Goal: Information Seeking & Learning: Check status

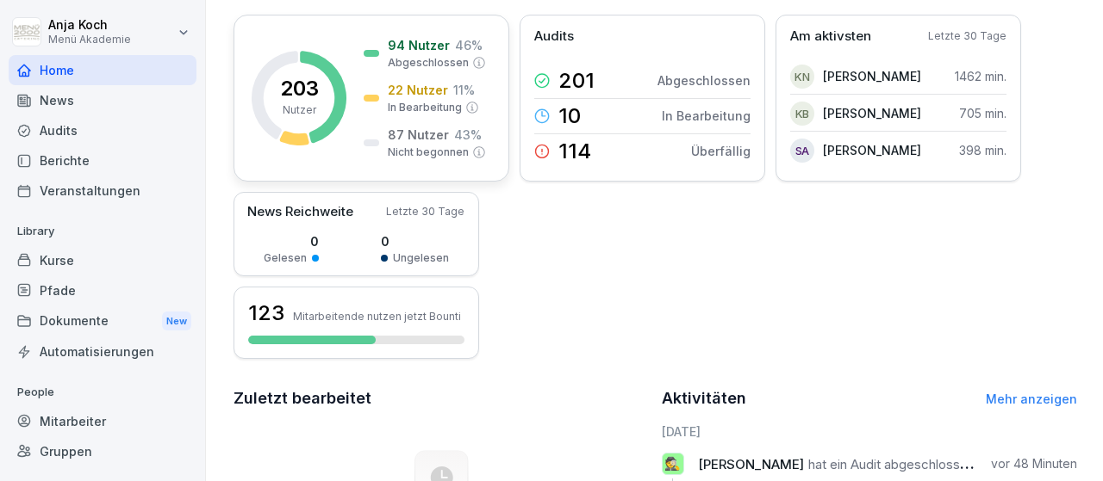
scroll to position [59, 0]
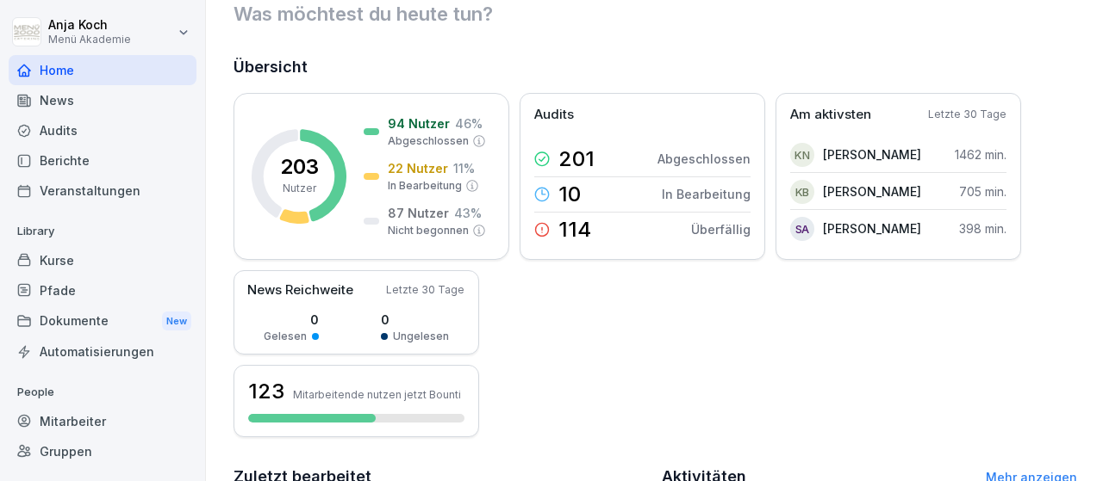
click at [610, 27] on div "Guten Tag, Anja Was möchtest du [DATE] tun? Übersicht 203 Nutzer 94 Nutzer 46 %…" at bounding box center [654, 411] width 897 height 941
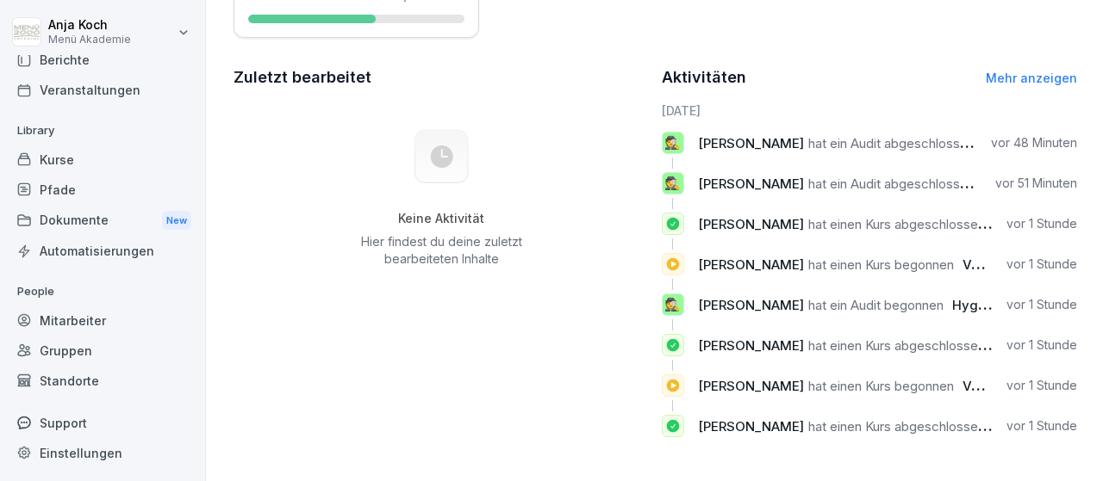
scroll to position [0, 0]
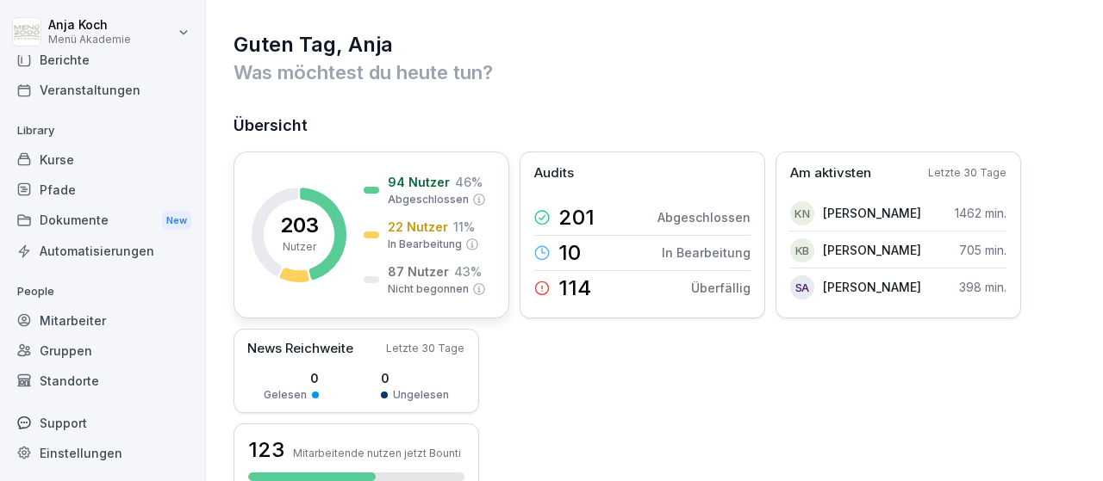
click at [420, 180] on p "94 Nutzer" at bounding box center [419, 182] width 62 height 18
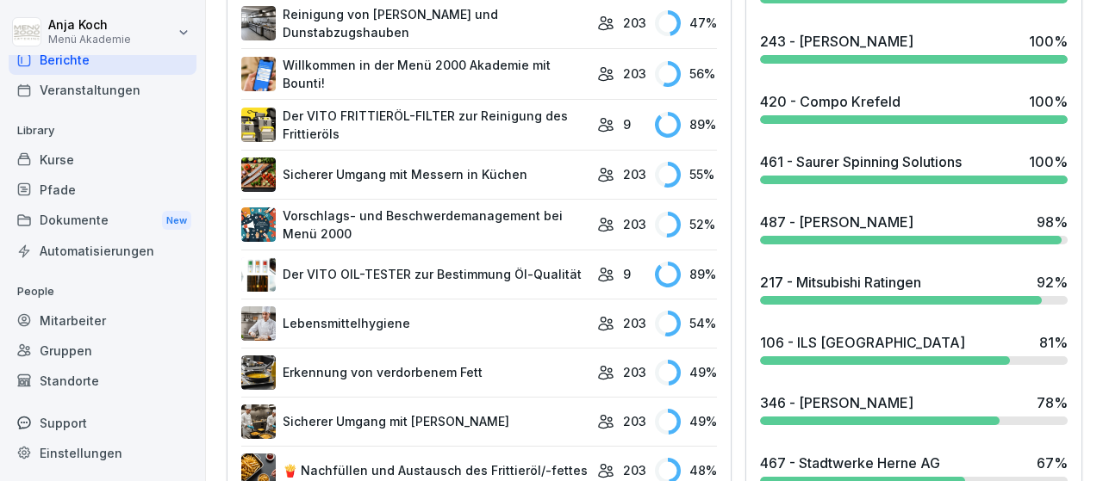
scroll to position [899, 0]
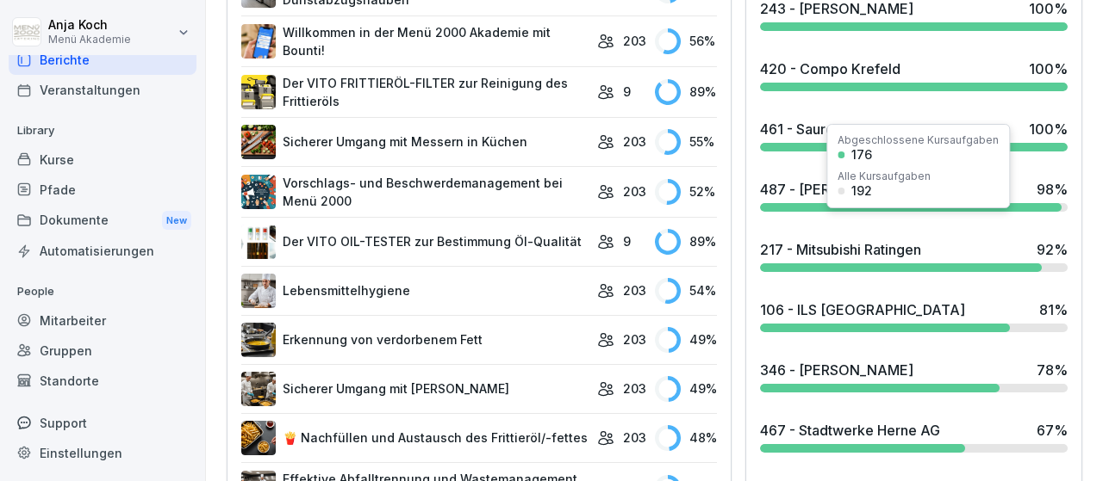
click at [806, 239] on div "217 - Mitsubishi Ratingen" at bounding box center [840, 249] width 161 height 21
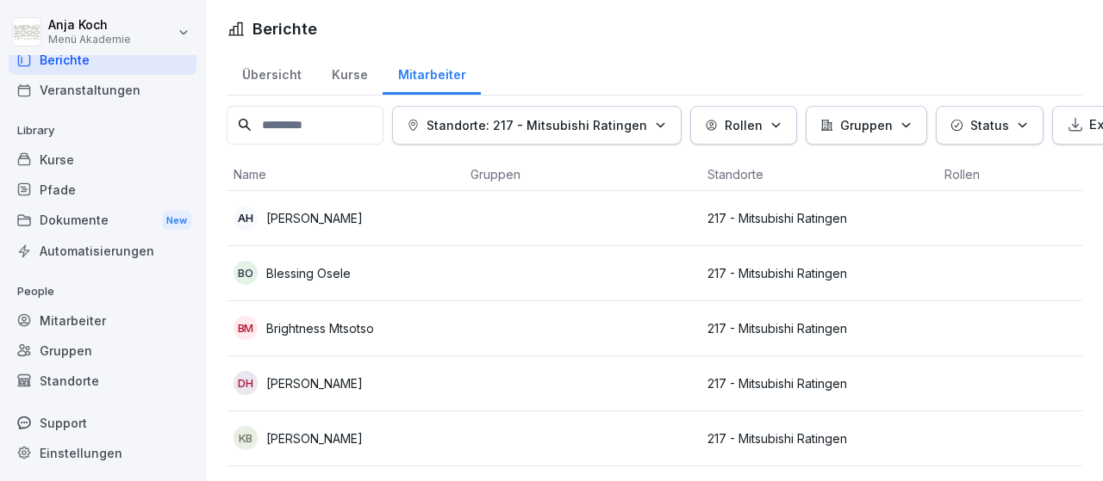
click at [301, 209] on p "[PERSON_NAME]" at bounding box center [314, 218] width 96 height 18
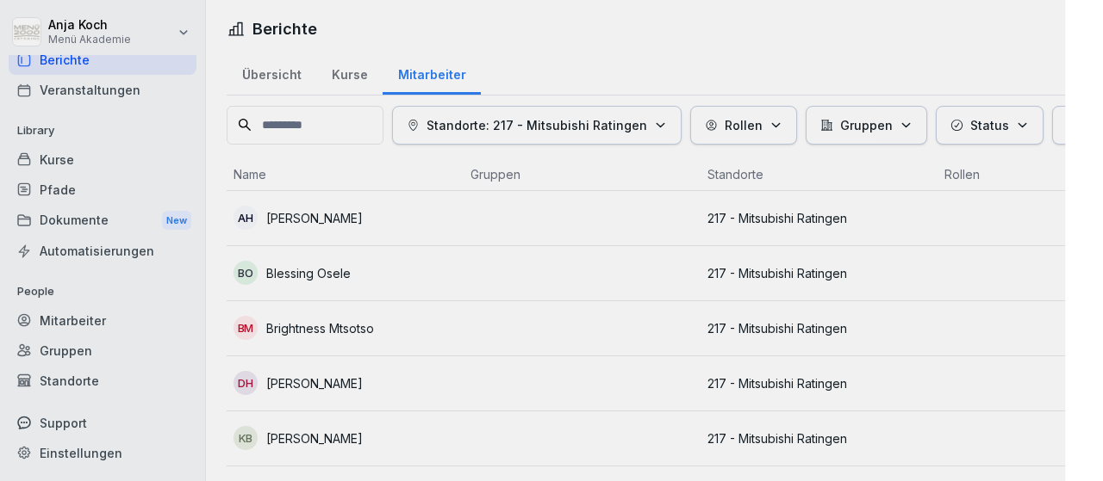
scroll to position [101, 0]
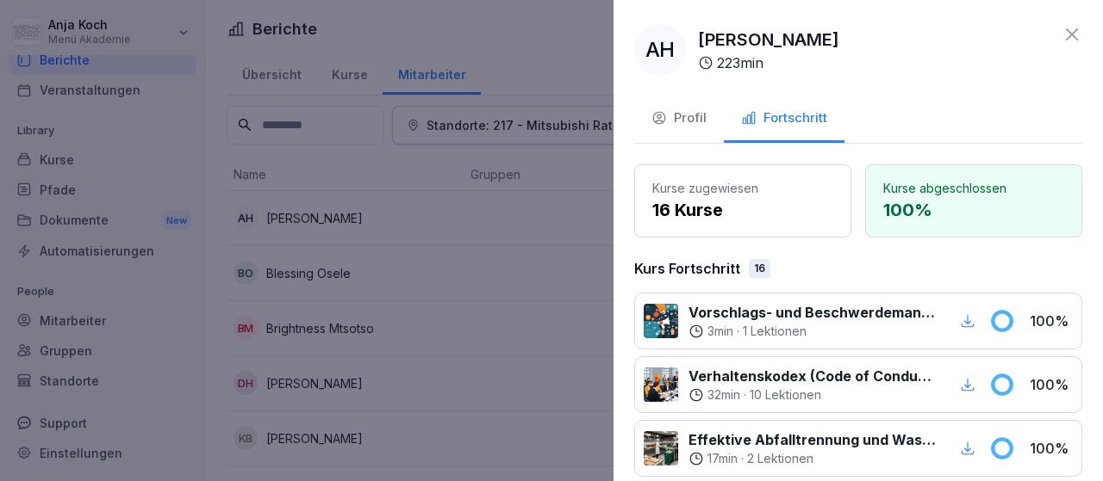
click at [323, 270] on div at bounding box center [551, 240] width 1103 height 481
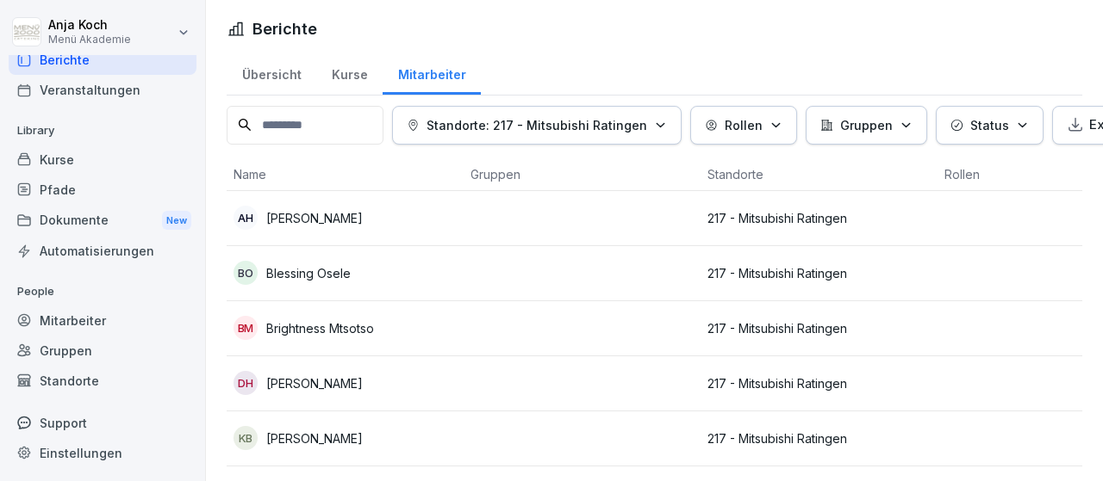
click at [323, 270] on p "Blessing Osele" at bounding box center [308, 273] width 84 height 18
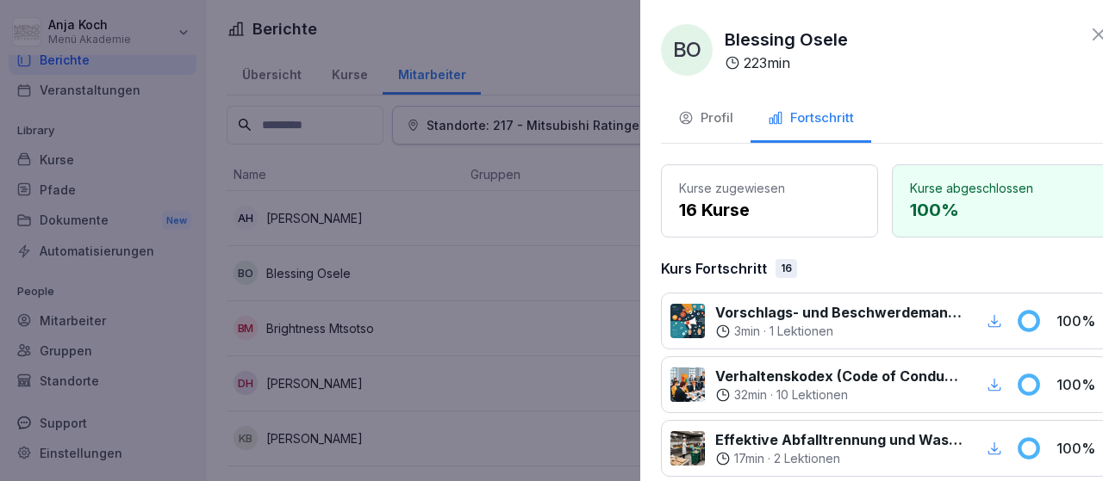
click at [294, 328] on div at bounding box center [551, 240] width 1103 height 481
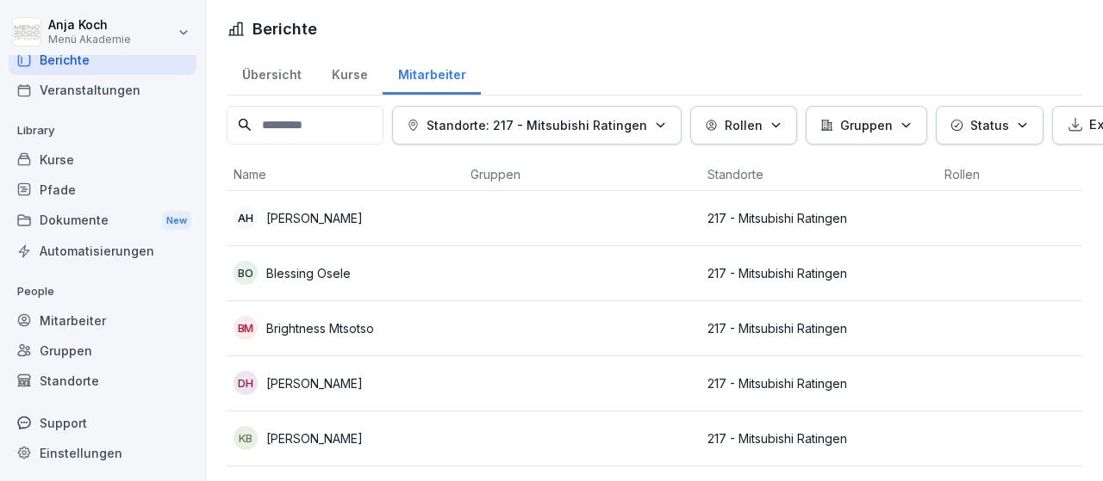
click at [294, 328] on p "Brightness Mtsotso" at bounding box center [320, 329] width 108 height 18
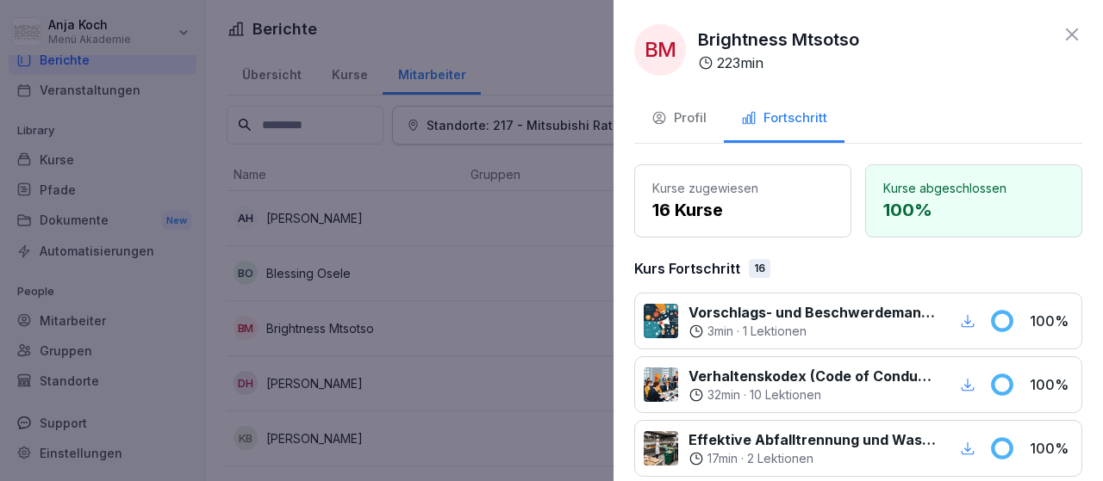
click at [285, 382] on div at bounding box center [551, 240] width 1103 height 481
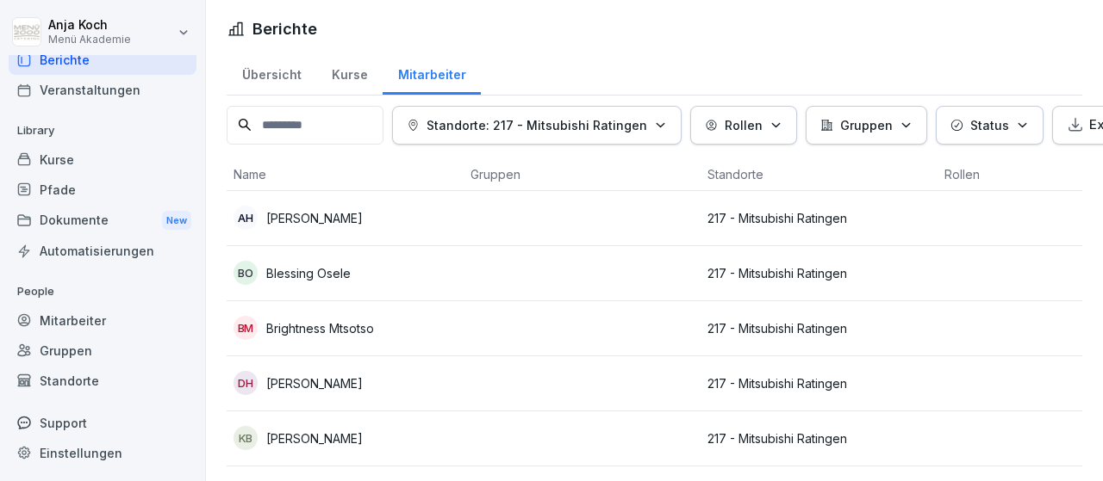
click at [285, 382] on p "[PERSON_NAME]" at bounding box center [314, 384] width 96 height 18
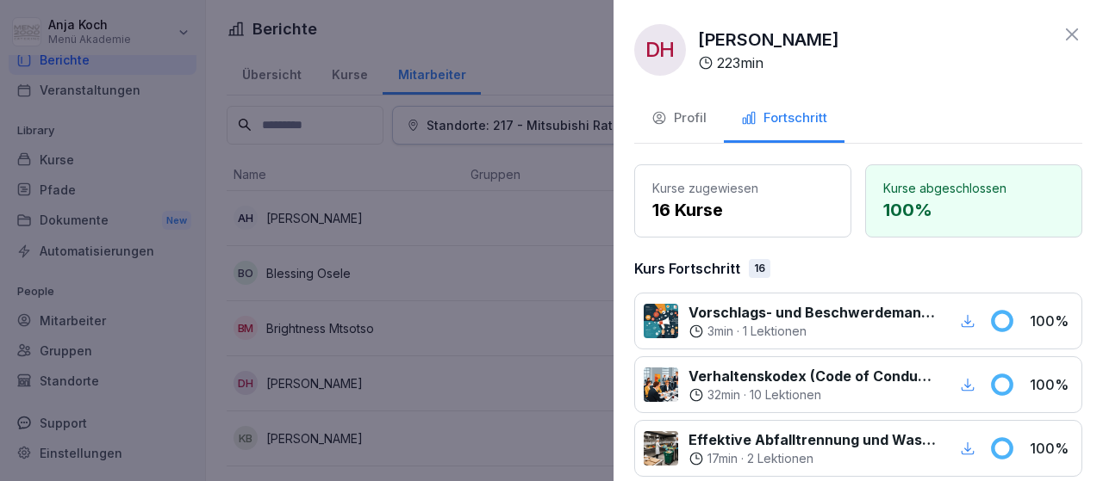
click at [274, 432] on div at bounding box center [551, 240] width 1103 height 481
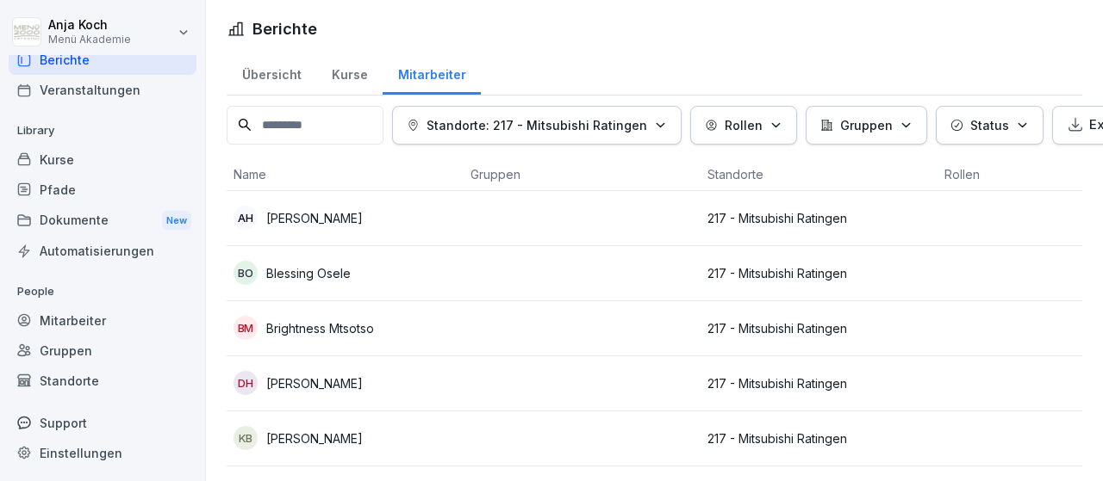
click at [276, 430] on p "[PERSON_NAME]" at bounding box center [314, 439] width 96 height 18
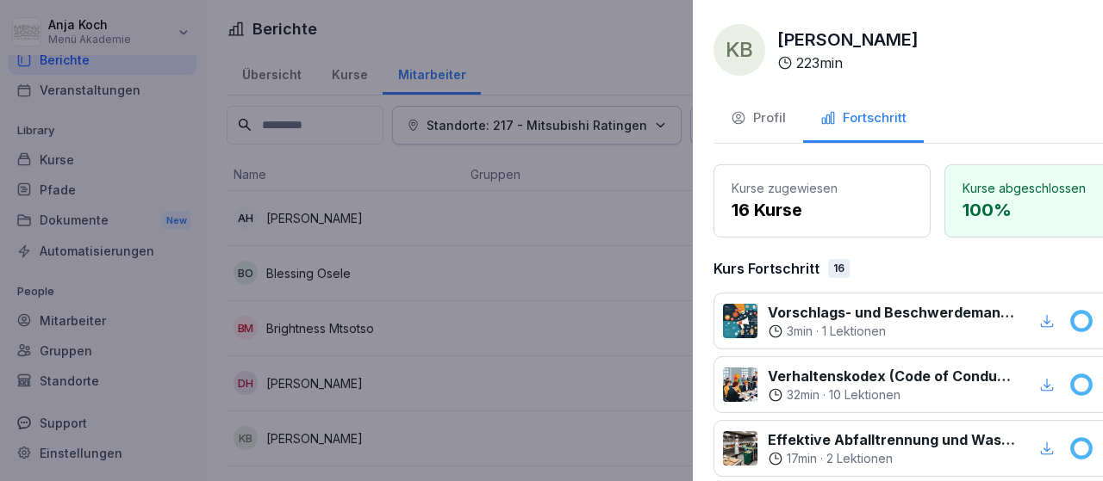
click at [320, 442] on div at bounding box center [551, 240] width 1103 height 481
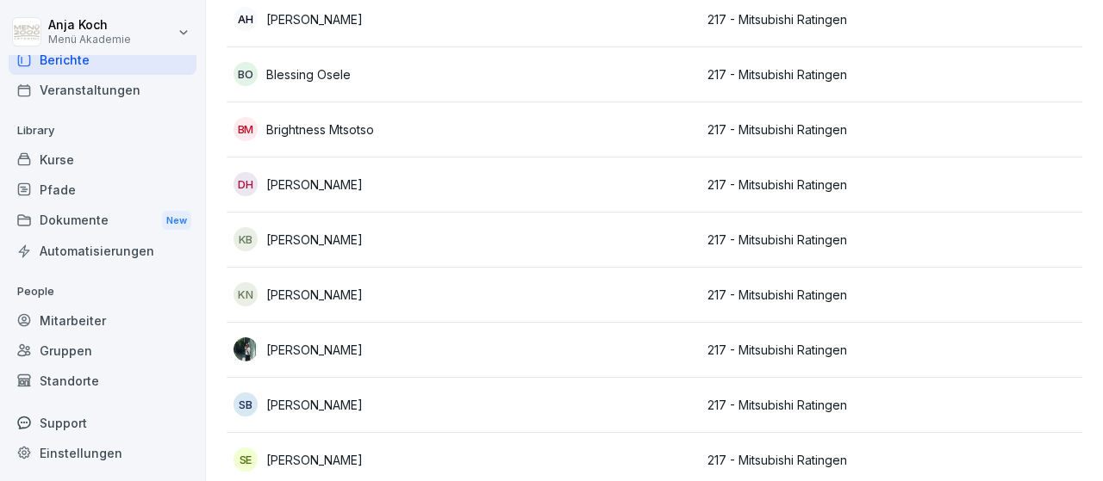
scroll to position [200, 0]
click at [299, 289] on p "[PERSON_NAME]" at bounding box center [314, 294] width 96 height 18
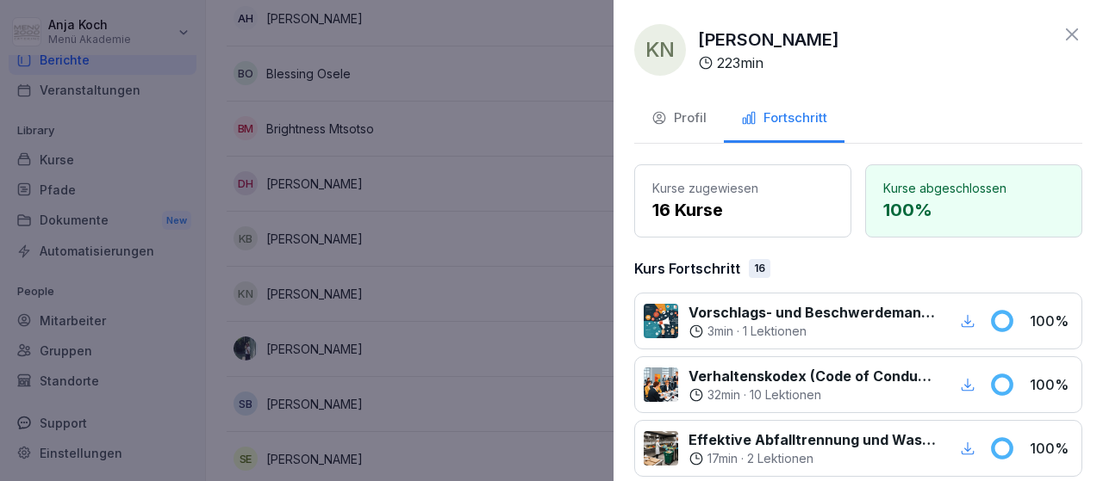
click at [304, 337] on div at bounding box center [551, 240] width 1103 height 481
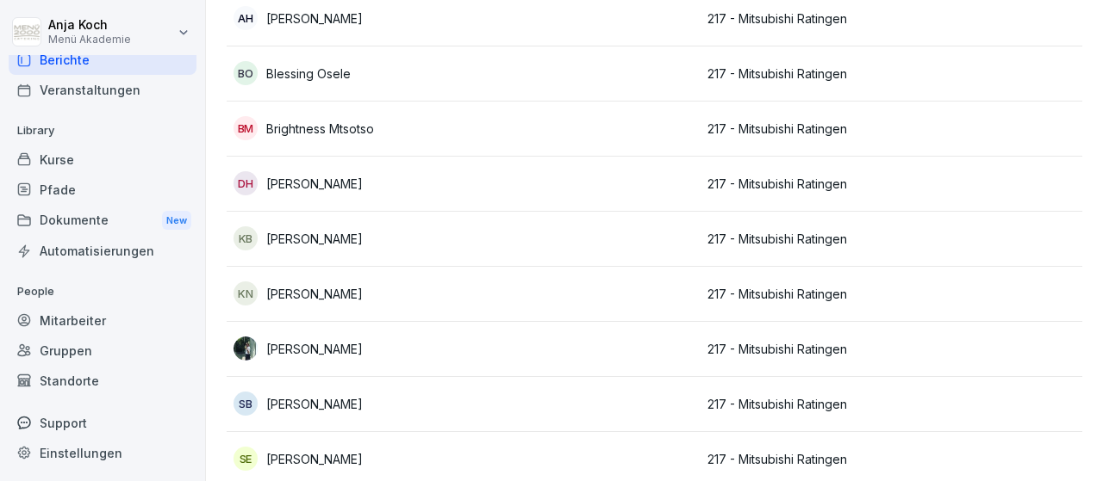
click at [304, 337] on div "[PERSON_NAME]" at bounding box center [344, 349] width 223 height 24
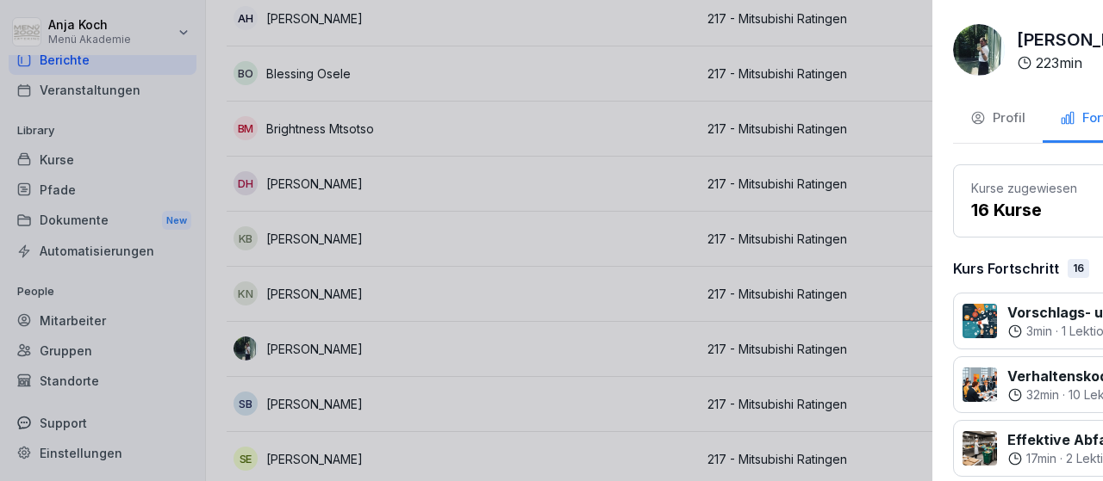
click at [310, 401] on div at bounding box center [551, 240] width 1103 height 481
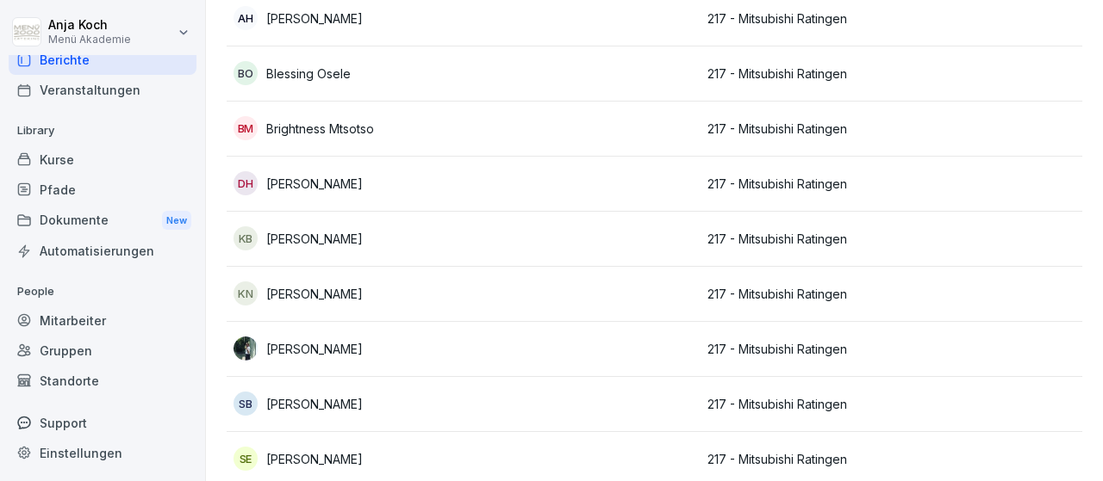
click at [310, 401] on p "[PERSON_NAME]" at bounding box center [314, 404] width 96 height 18
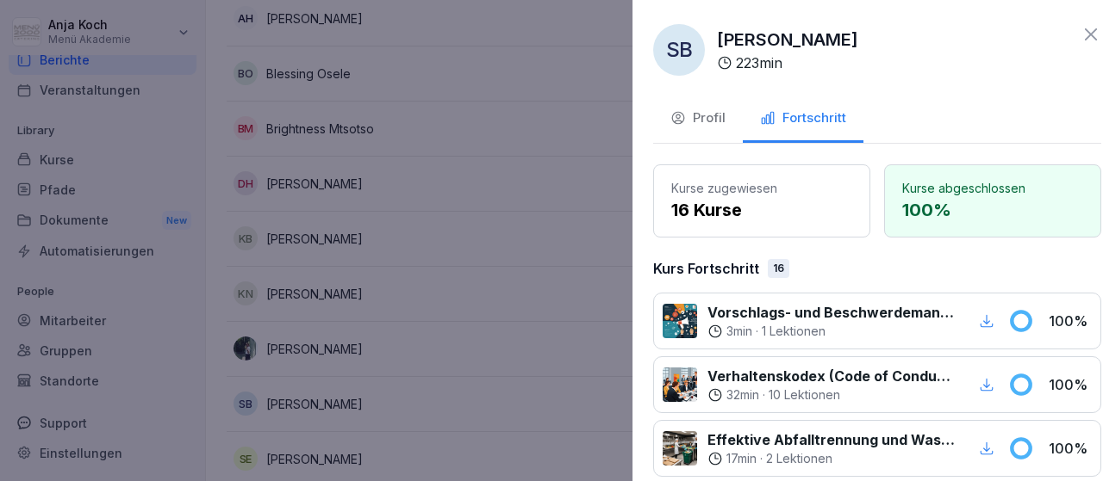
click at [305, 454] on div at bounding box center [551, 240] width 1103 height 481
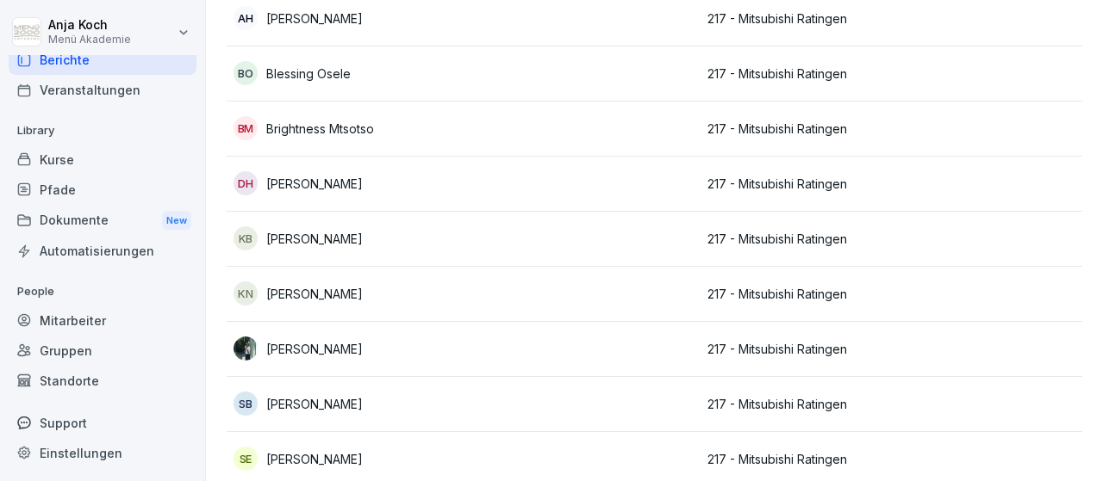
click at [306, 447] on div "SE [PERSON_NAME]" at bounding box center [344, 459] width 223 height 24
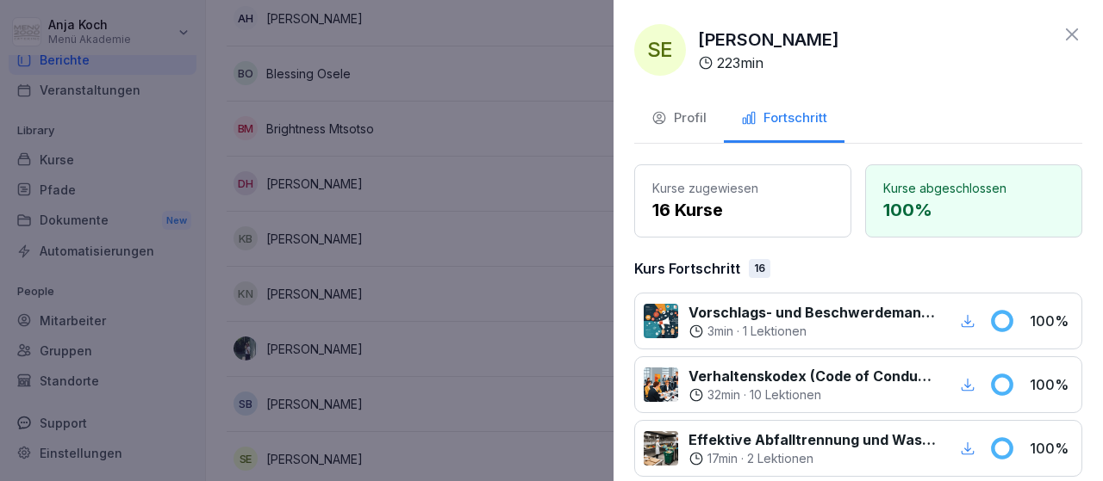
click at [299, 454] on div at bounding box center [551, 240] width 1103 height 481
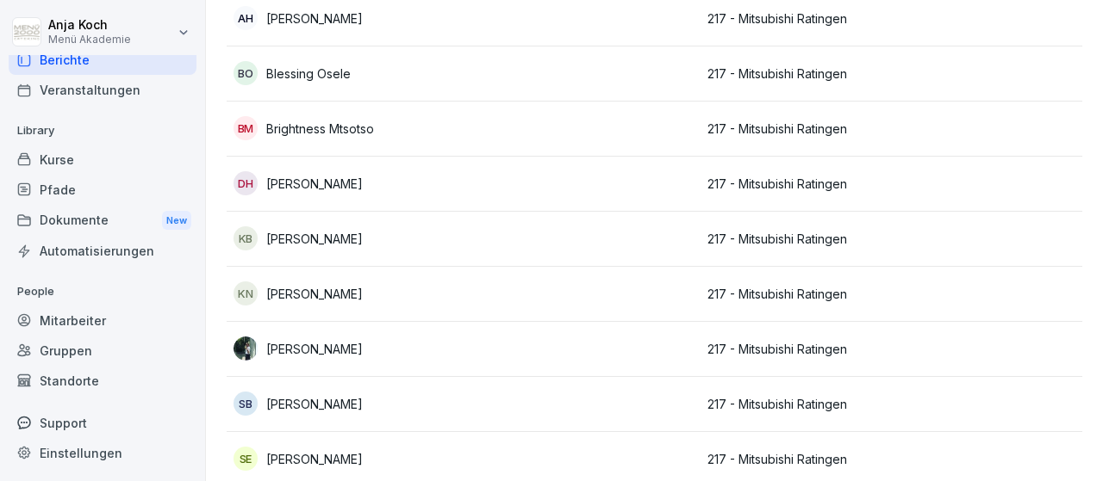
scroll to position [382, 0]
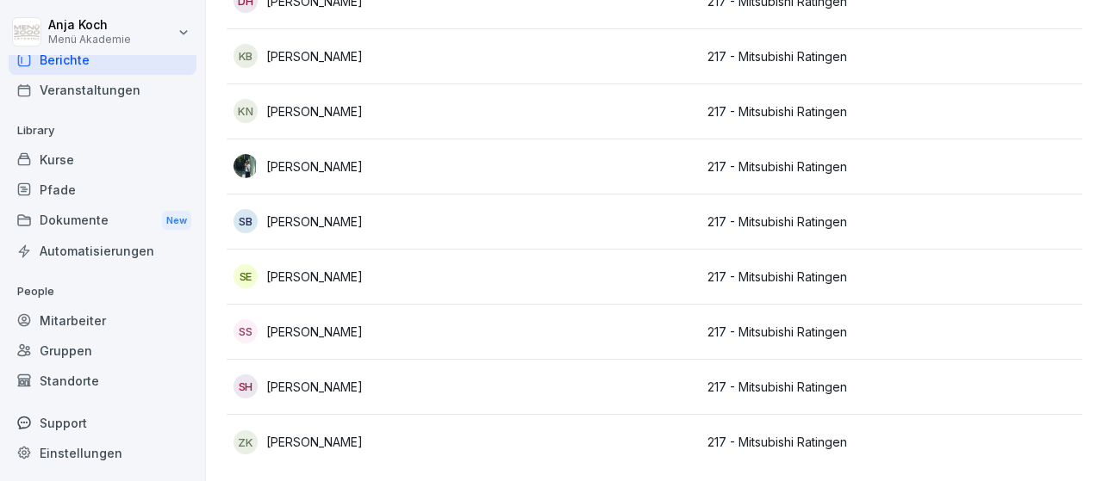
click at [296, 328] on p "[PERSON_NAME]" at bounding box center [314, 332] width 96 height 18
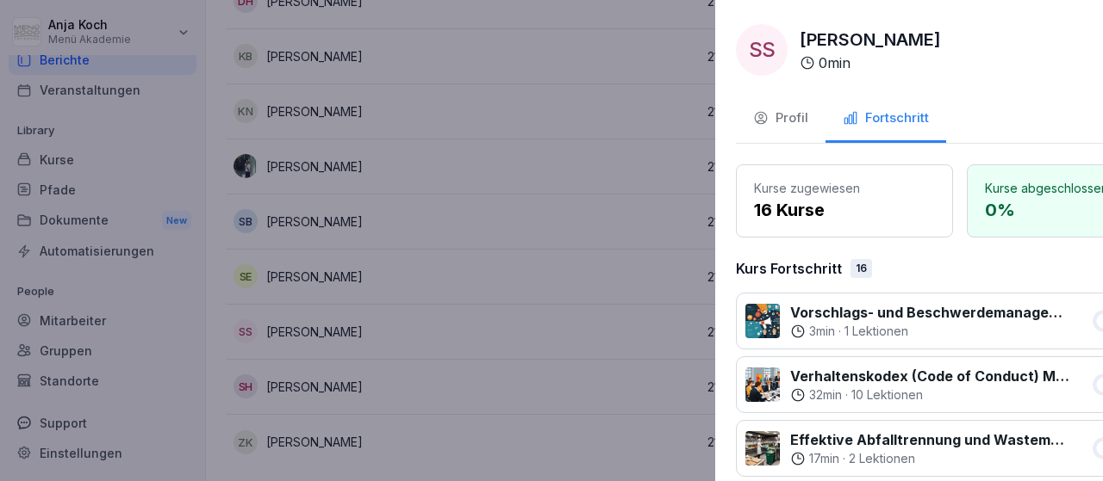
click at [299, 375] on div at bounding box center [551, 240] width 1103 height 481
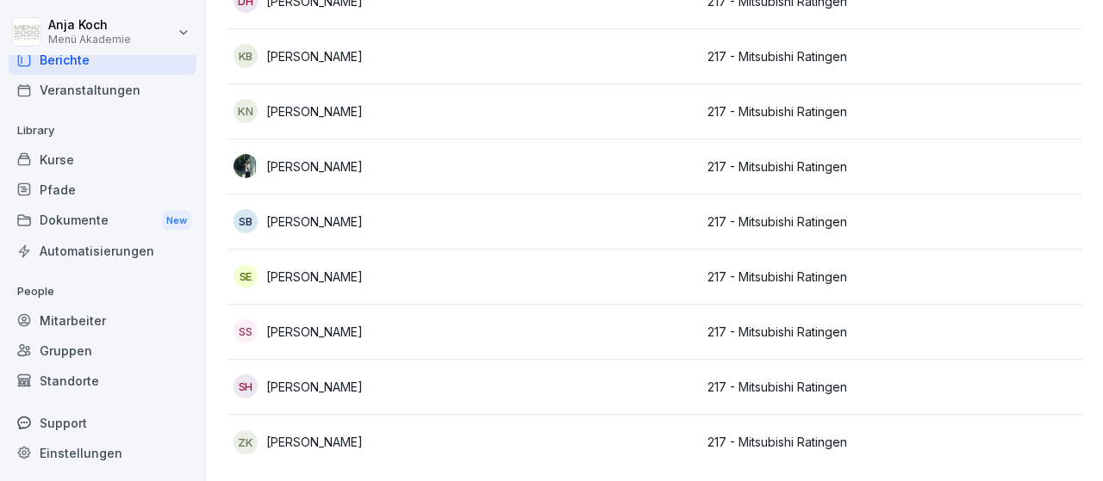
click at [299, 382] on p "[PERSON_NAME]" at bounding box center [314, 387] width 96 height 18
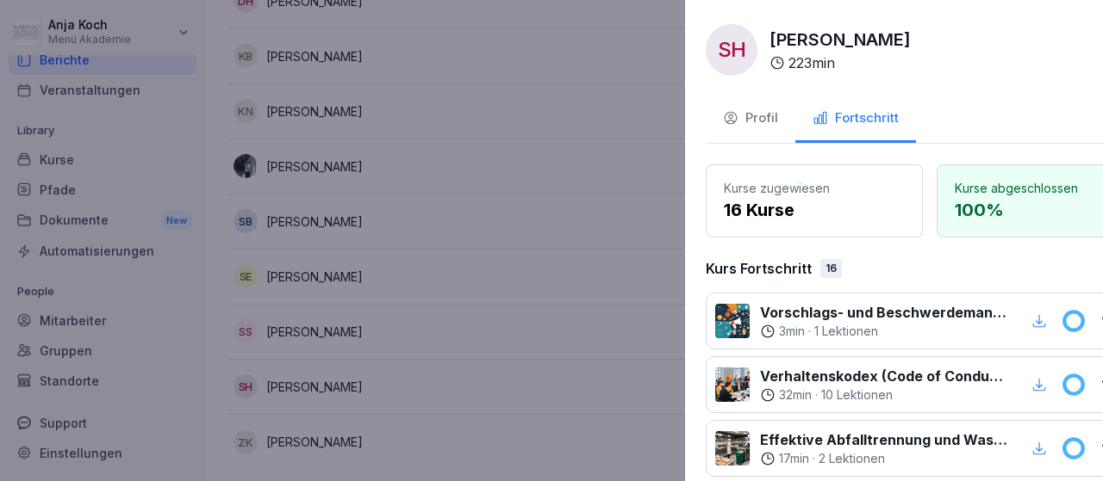
click at [266, 437] on div at bounding box center [551, 240] width 1103 height 481
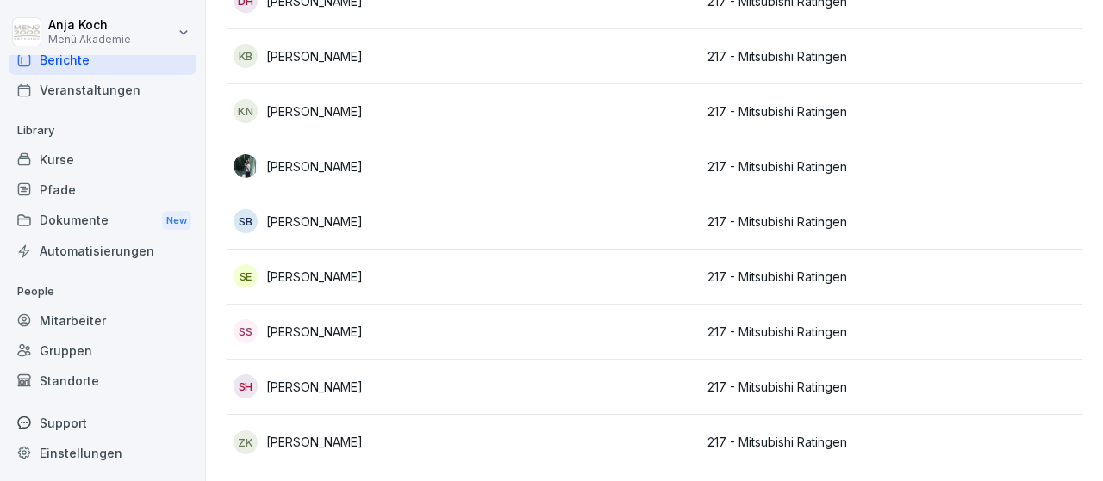
scroll to position [0, 0]
click at [266, 437] on p "[PERSON_NAME]" at bounding box center [314, 442] width 96 height 18
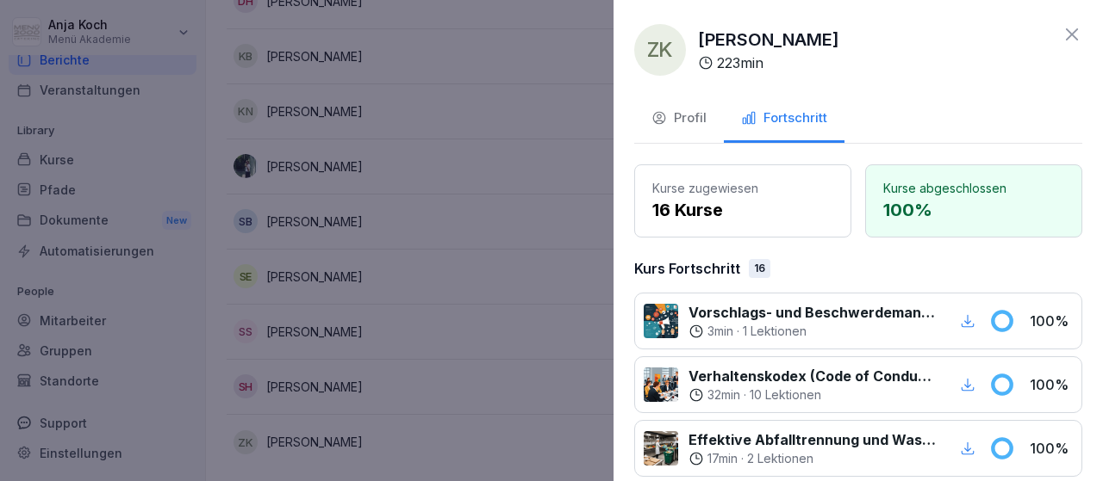
click at [1066, 32] on icon at bounding box center [1071, 34] width 21 height 21
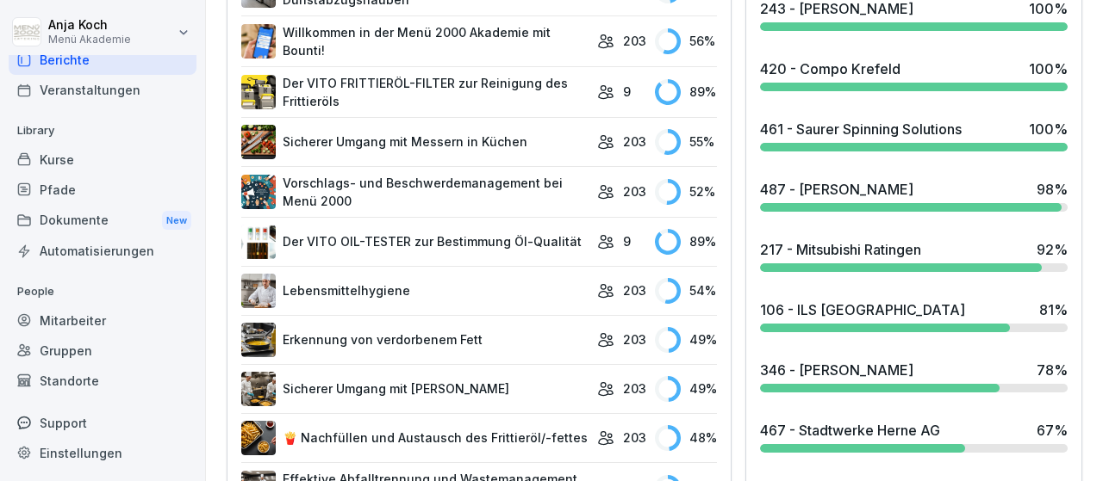
click at [860, 300] on div "106 - ILS [GEOGRAPHIC_DATA]" at bounding box center [862, 310] width 205 height 21
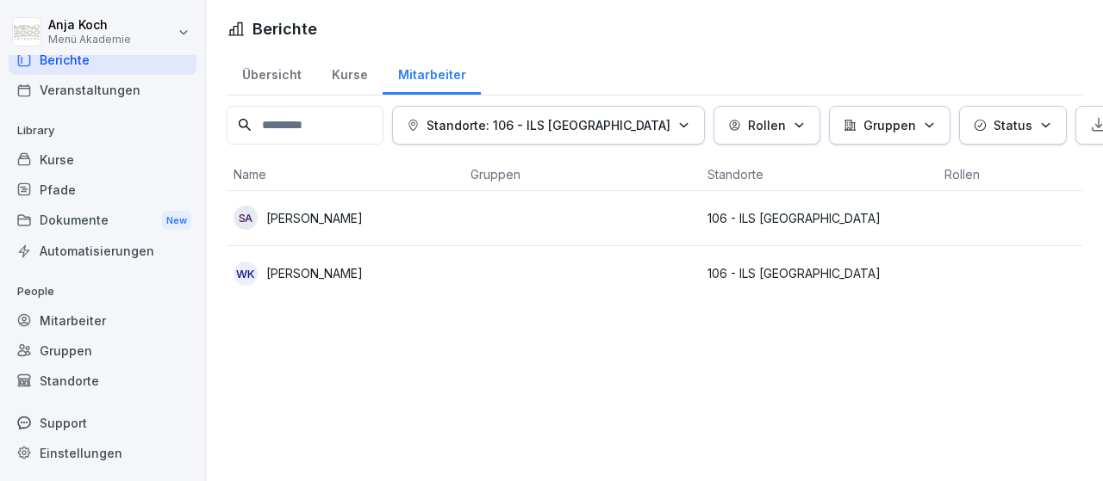
click at [339, 267] on p "[PERSON_NAME]" at bounding box center [314, 273] width 96 height 18
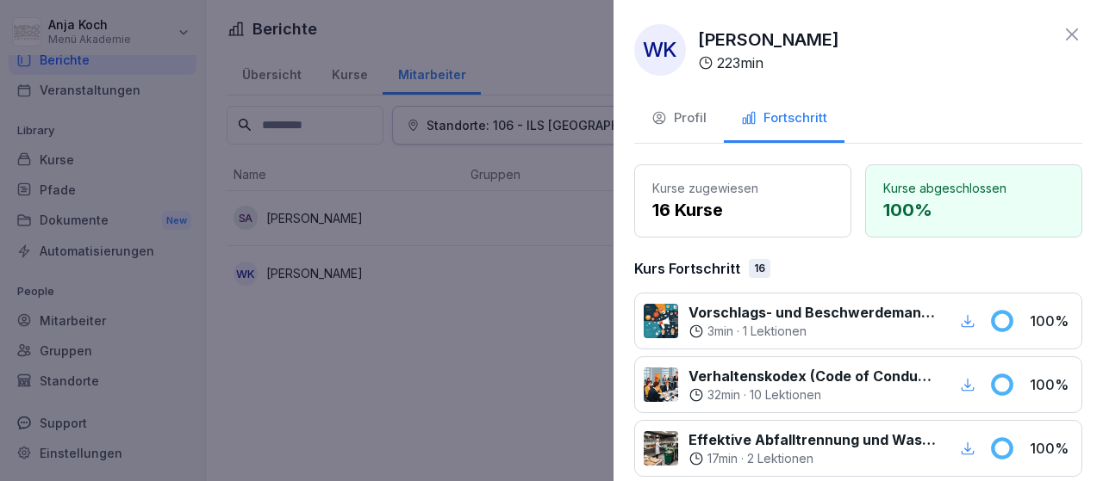
click at [312, 209] on div at bounding box center [551, 240] width 1103 height 481
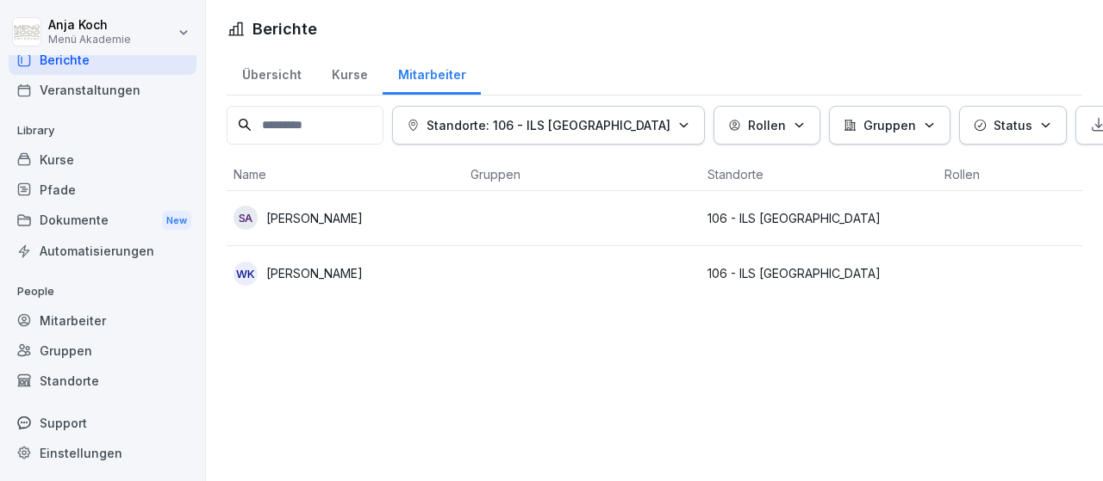
click at [312, 209] on p "[PERSON_NAME]" at bounding box center [314, 218] width 96 height 18
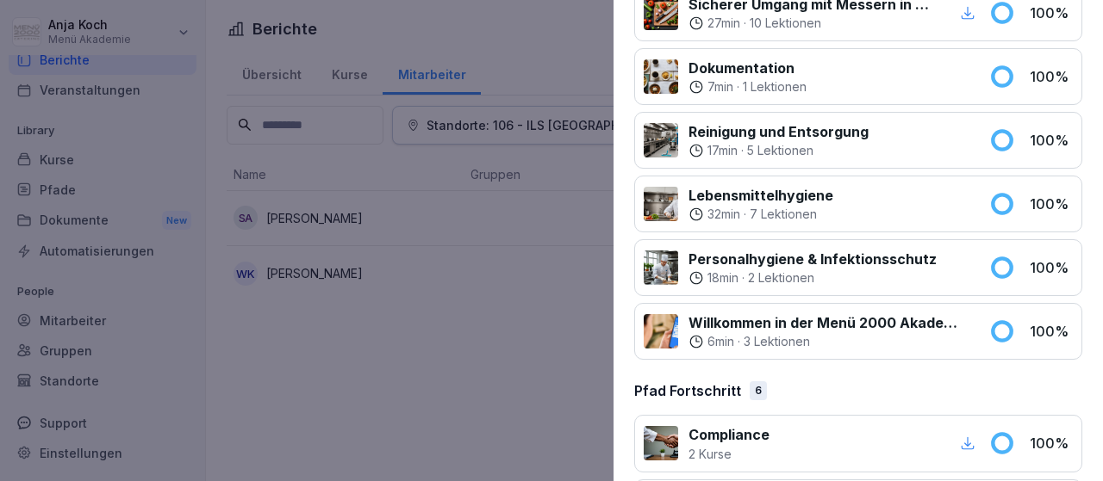
scroll to position [770, 0]
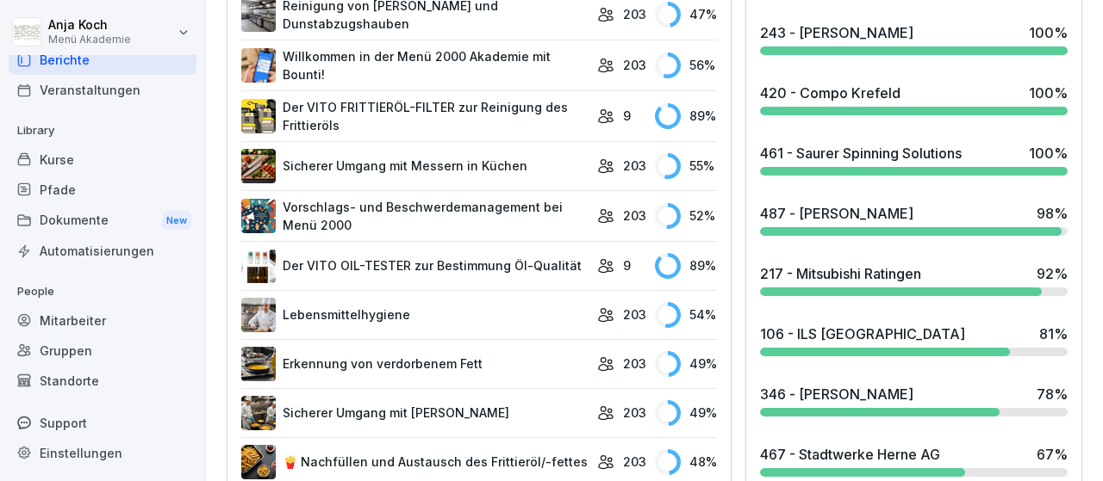
scroll to position [899, 0]
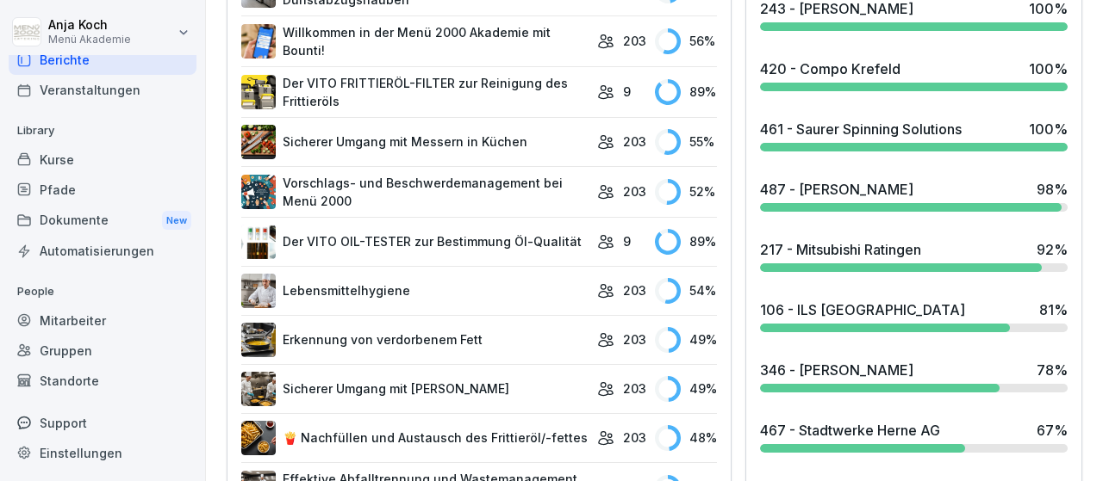
click at [820, 360] on div "346 - [PERSON_NAME]" at bounding box center [836, 370] width 153 height 21
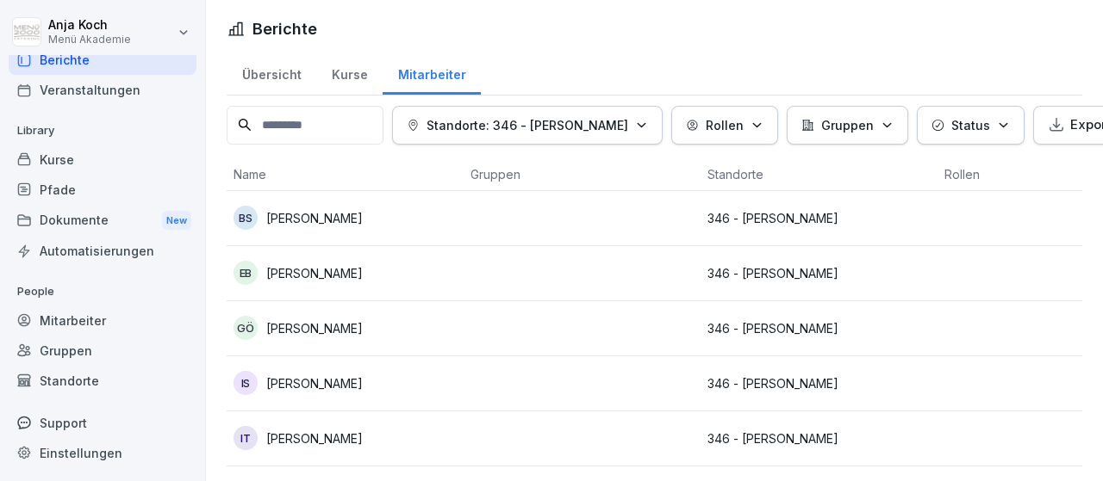
click at [327, 267] on p "[PERSON_NAME]" at bounding box center [314, 273] width 96 height 18
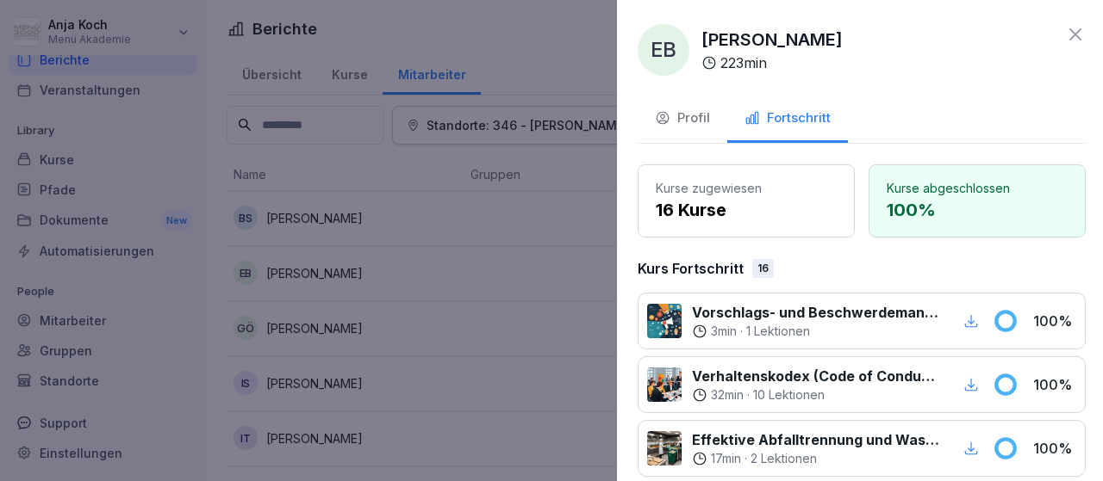
click at [305, 319] on div at bounding box center [551, 240] width 1103 height 481
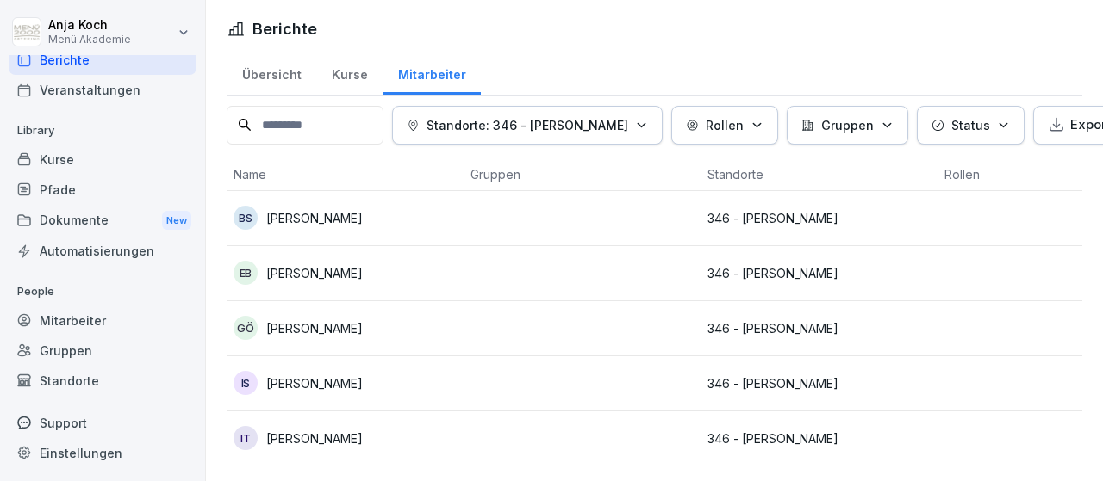
click at [306, 320] on p "[PERSON_NAME]" at bounding box center [314, 329] width 96 height 18
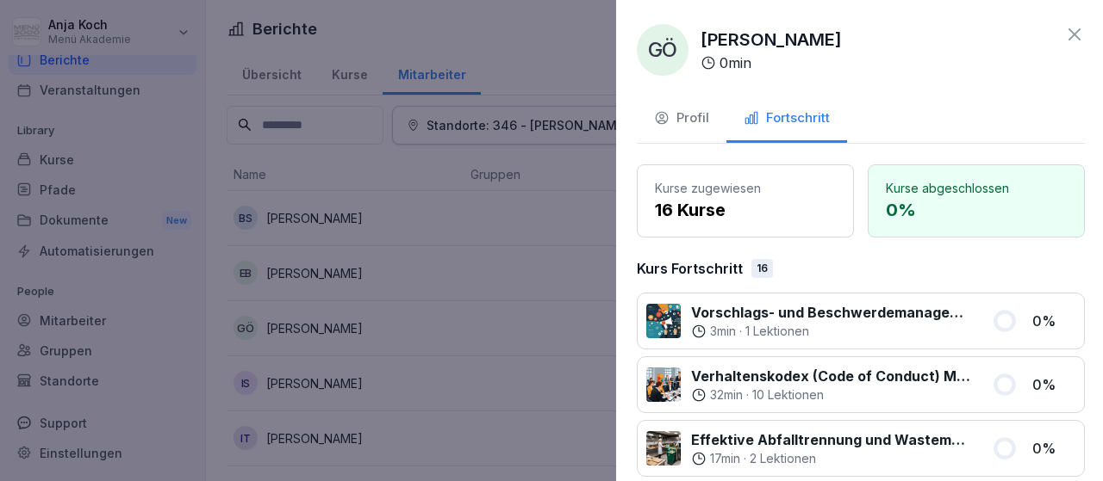
click at [345, 328] on div at bounding box center [551, 240] width 1103 height 481
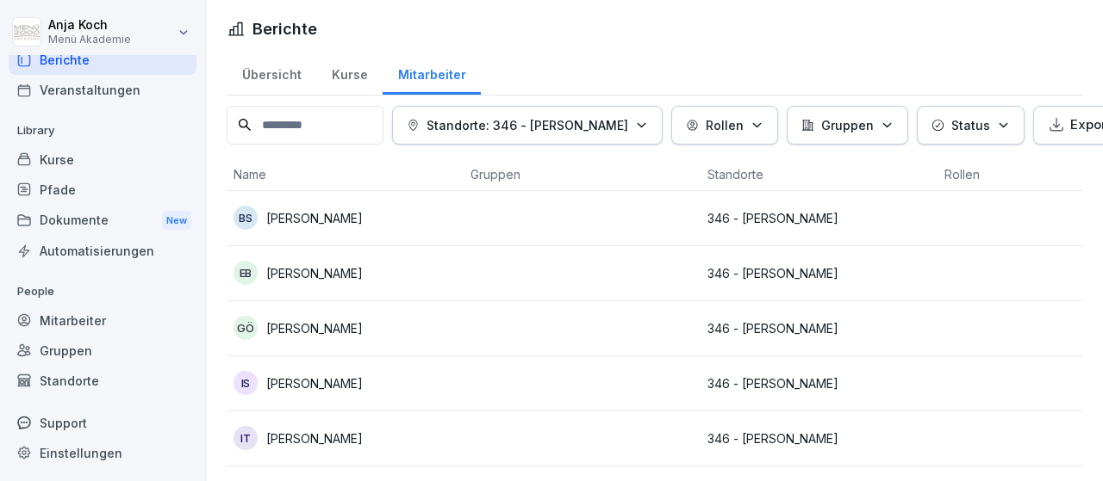
click at [278, 382] on p "[PERSON_NAME]" at bounding box center [314, 384] width 96 height 18
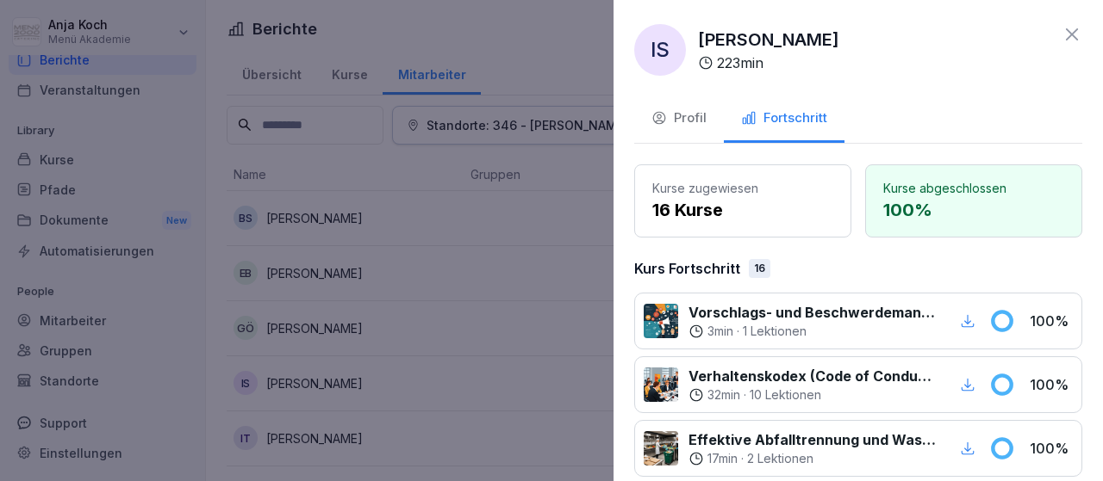
click at [319, 440] on div at bounding box center [551, 240] width 1103 height 481
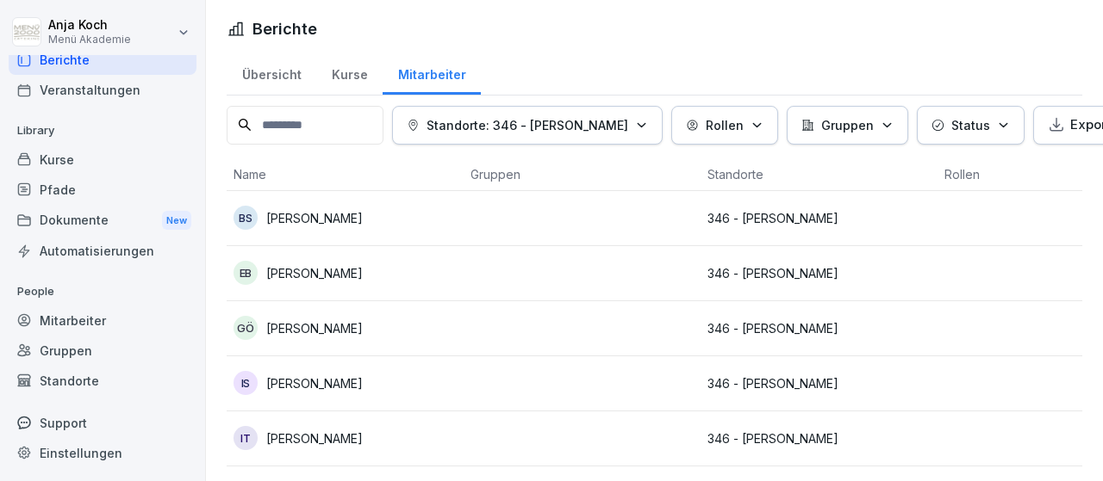
click at [319, 440] on p "[PERSON_NAME]" at bounding box center [314, 439] width 96 height 18
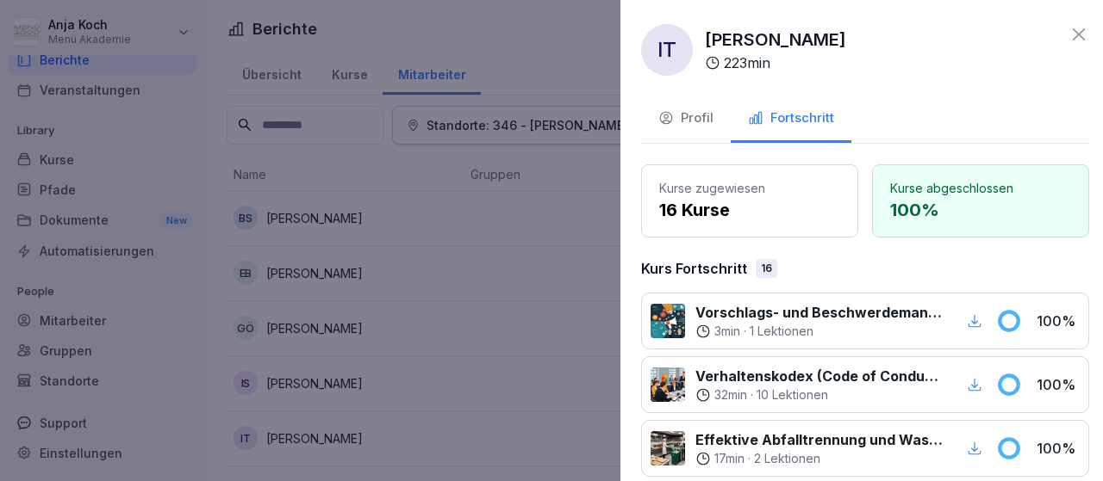
click at [335, 438] on div at bounding box center [551, 240] width 1103 height 481
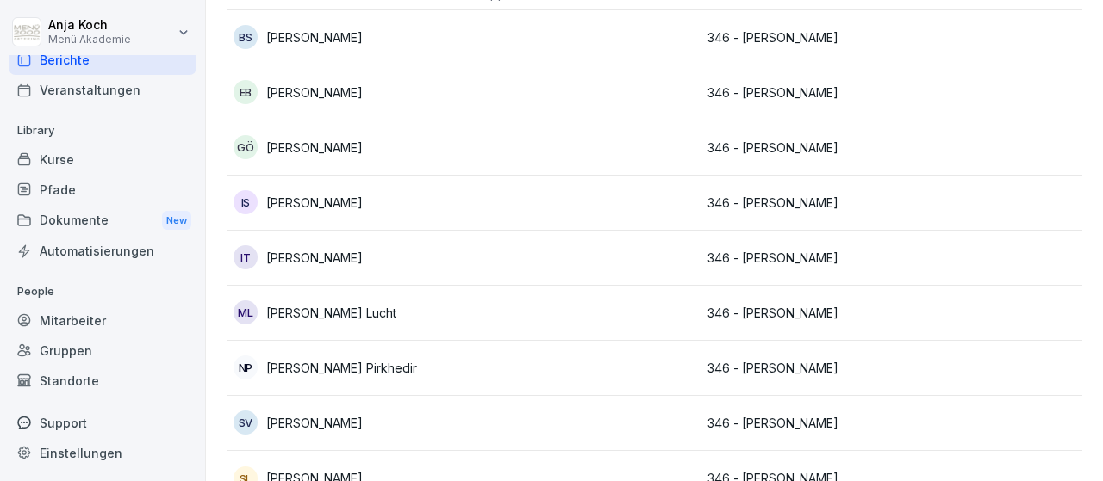
scroll to position [200, 0]
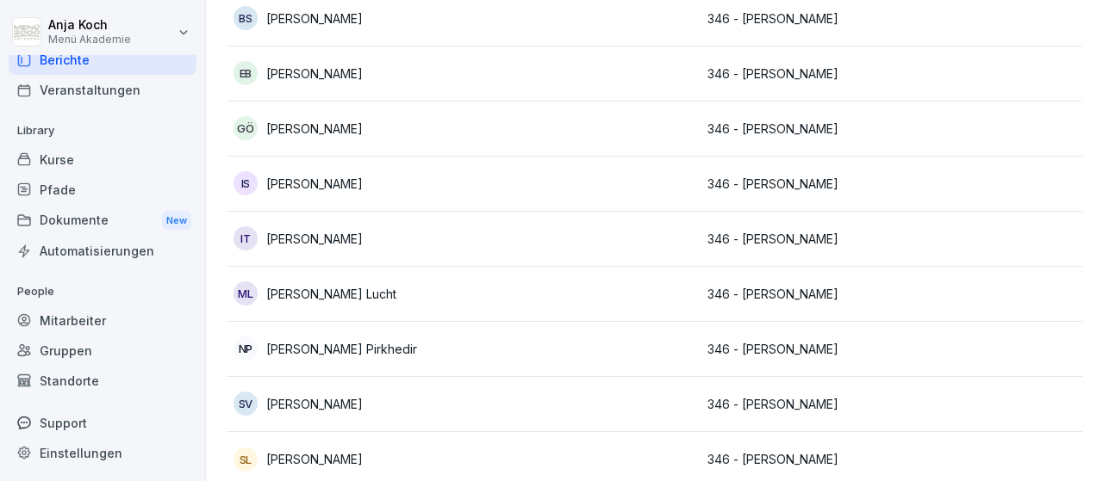
click at [375, 285] on p "[PERSON_NAME] Lucht" at bounding box center [331, 294] width 130 height 18
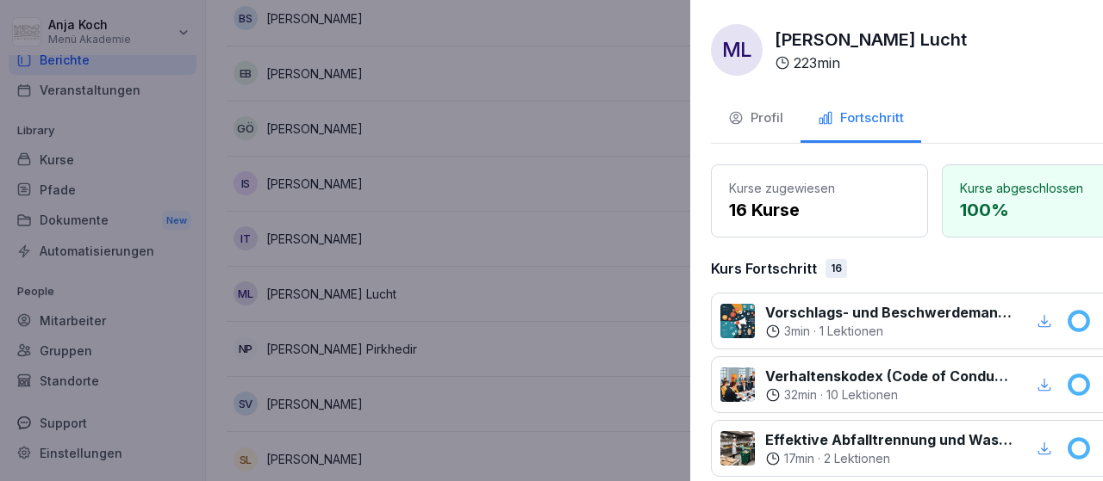
click at [293, 399] on div at bounding box center [551, 240] width 1103 height 481
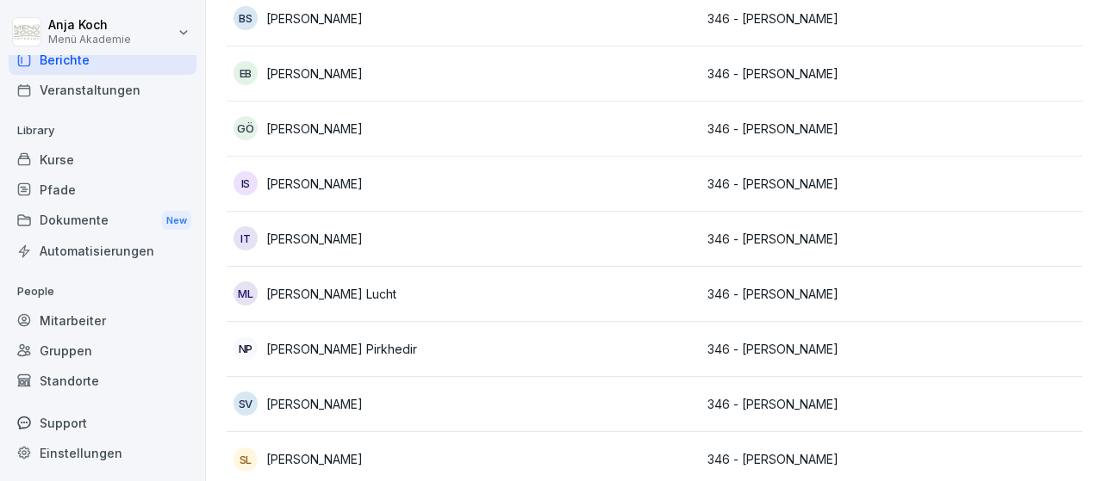
click at [294, 399] on p "[PERSON_NAME]" at bounding box center [314, 404] width 96 height 18
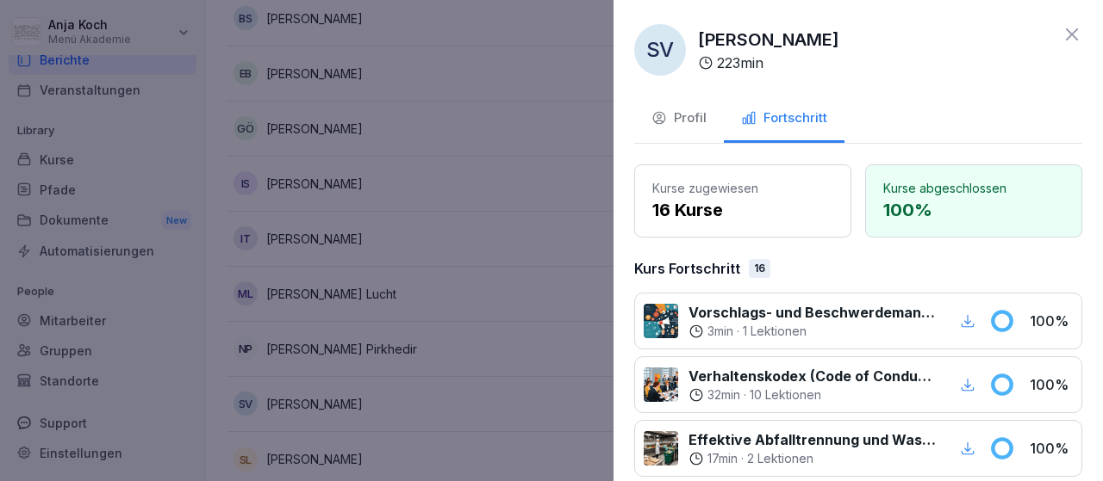
click at [322, 456] on div at bounding box center [551, 240] width 1103 height 481
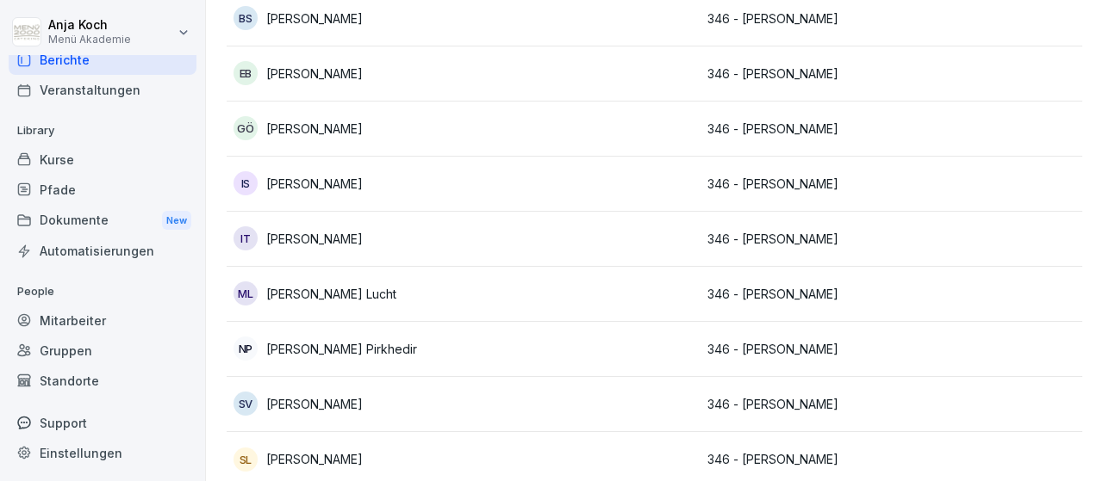
click at [322, 455] on p "[PERSON_NAME]" at bounding box center [314, 459] width 96 height 18
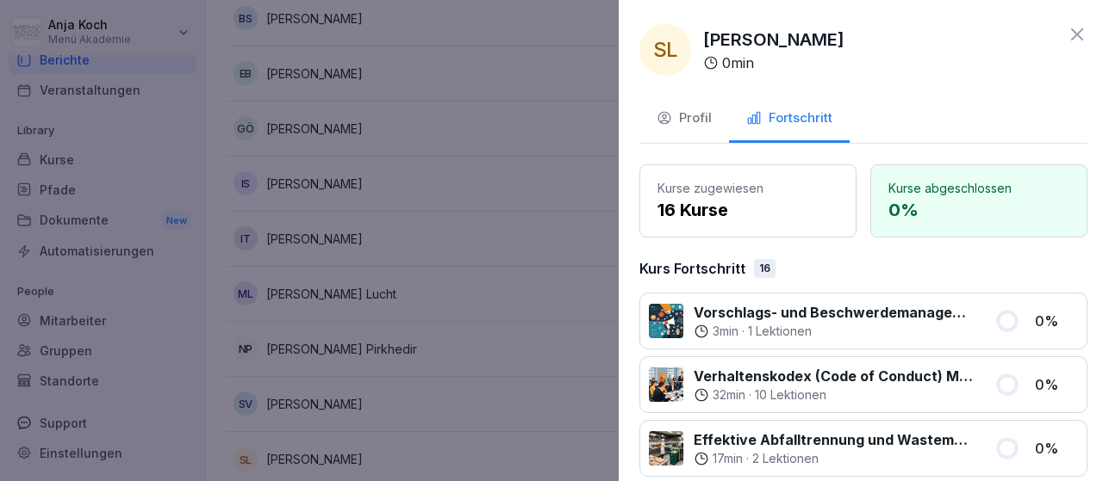
click at [320, 454] on div at bounding box center [551, 240] width 1103 height 481
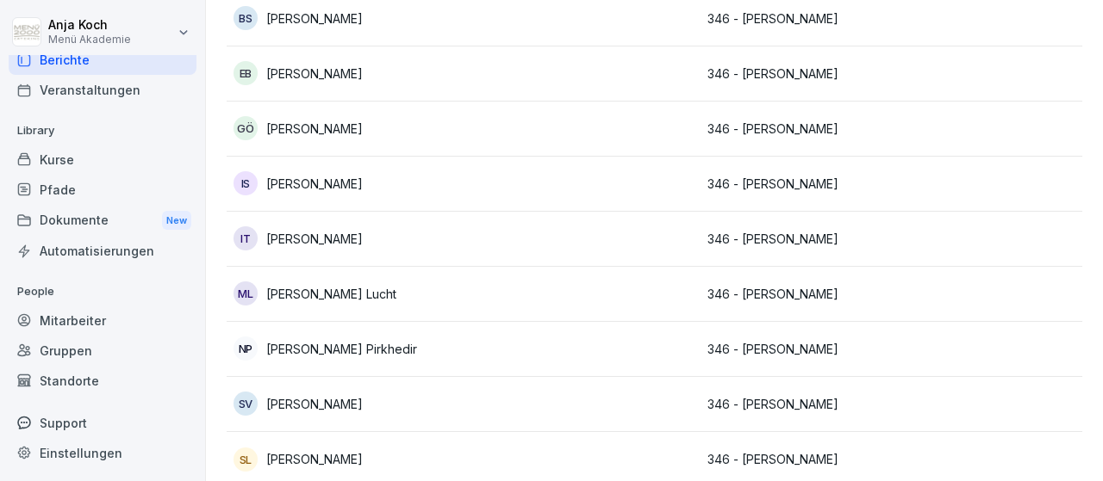
click at [320, 455] on p "[PERSON_NAME]" at bounding box center [314, 459] width 96 height 18
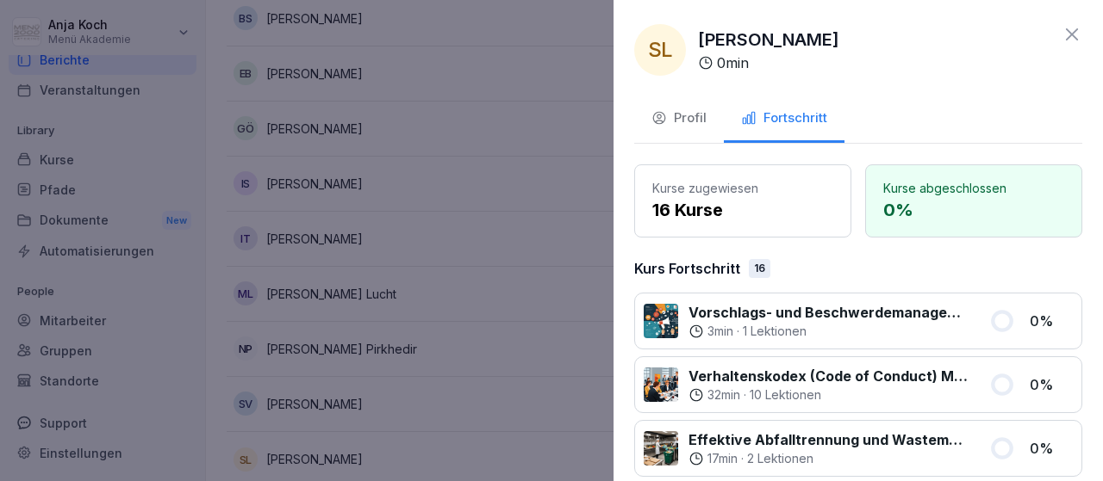
click at [866, 88] on div "SL [PERSON_NAME] 0 min Profil Fortschritt Kurse zugewiesen 16 Kurse Kurse abges…" at bounding box center [857, 240] width 489 height 481
click at [459, 220] on div at bounding box center [551, 240] width 1103 height 481
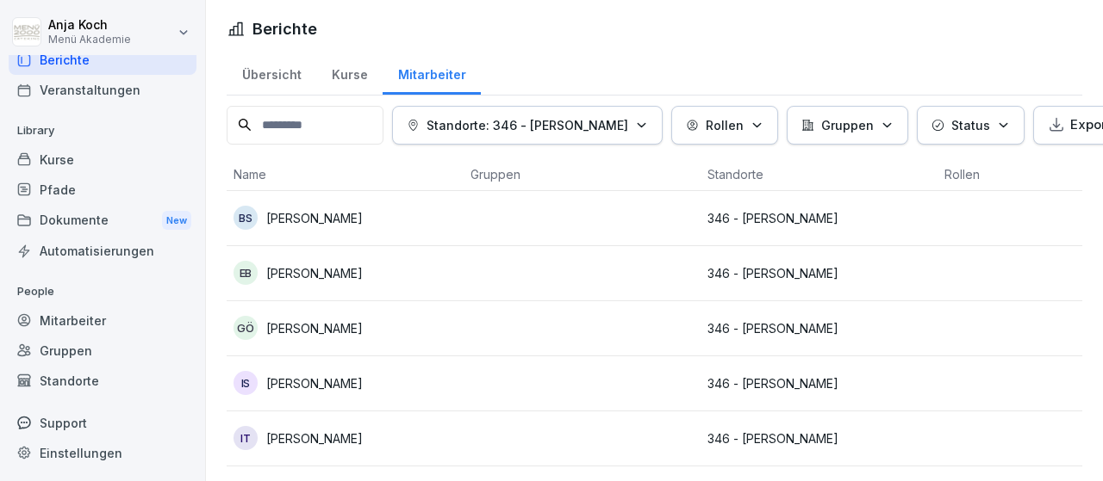
scroll to position [0, 0]
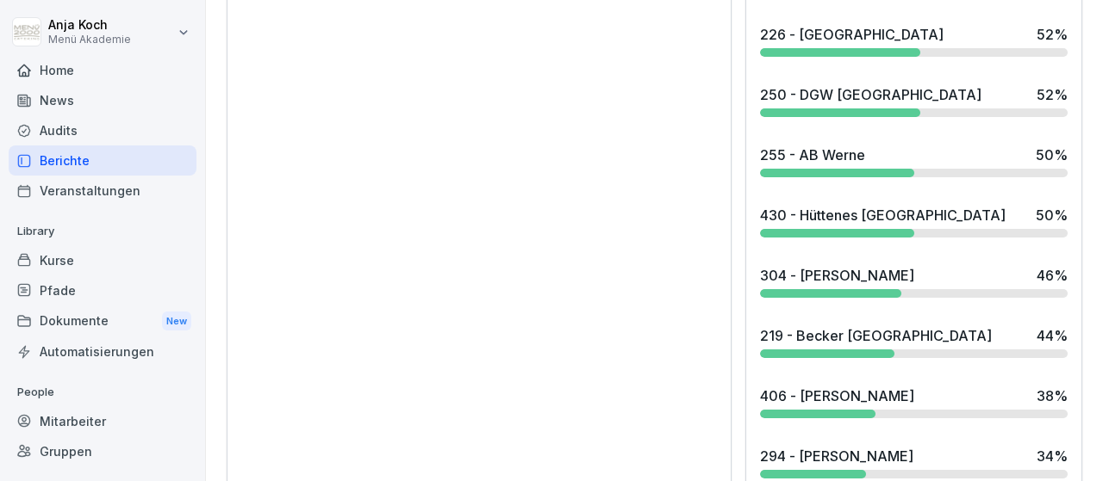
scroll to position [1699, 0]
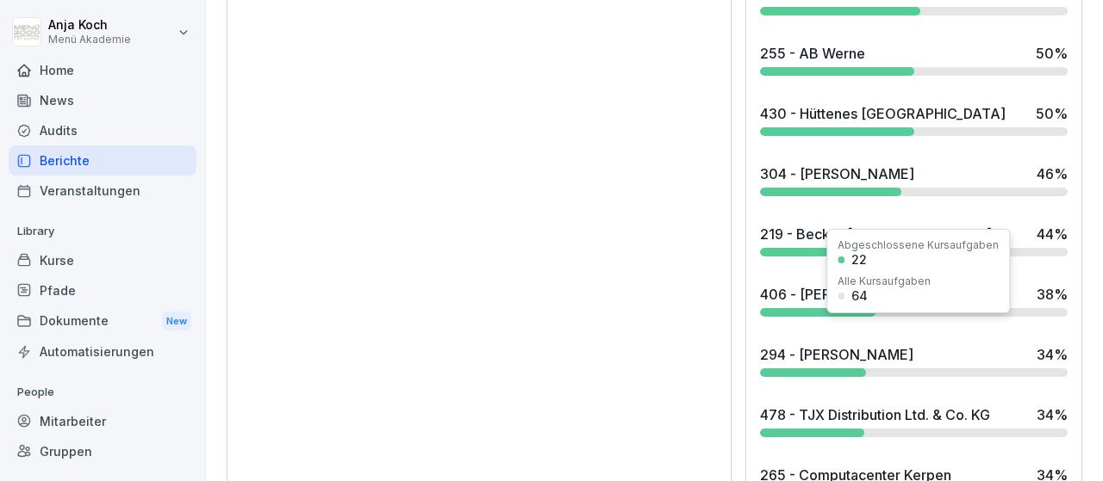
click at [835, 345] on div "294 - [PERSON_NAME]" at bounding box center [836, 355] width 153 height 21
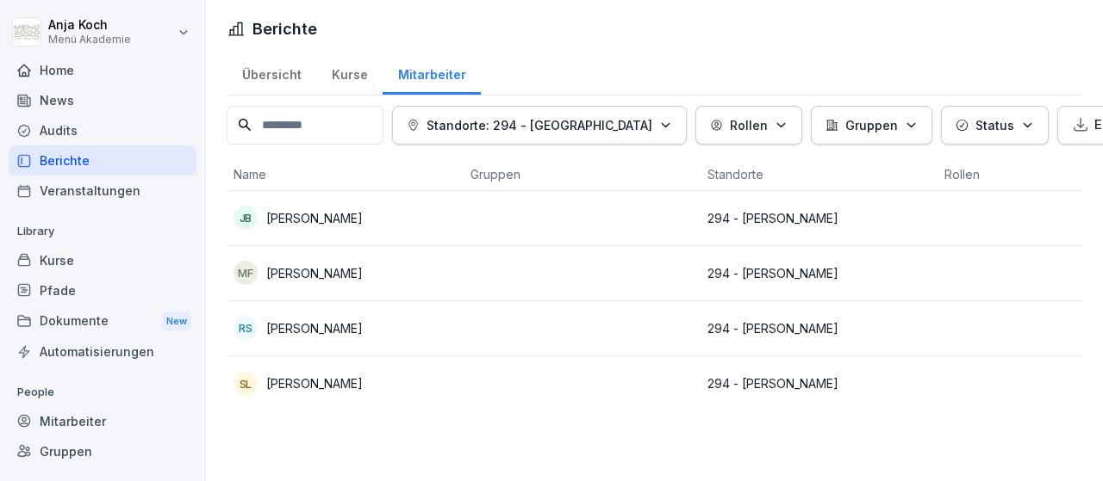
click at [359, 213] on div "JB [PERSON_NAME]" at bounding box center [344, 218] width 223 height 24
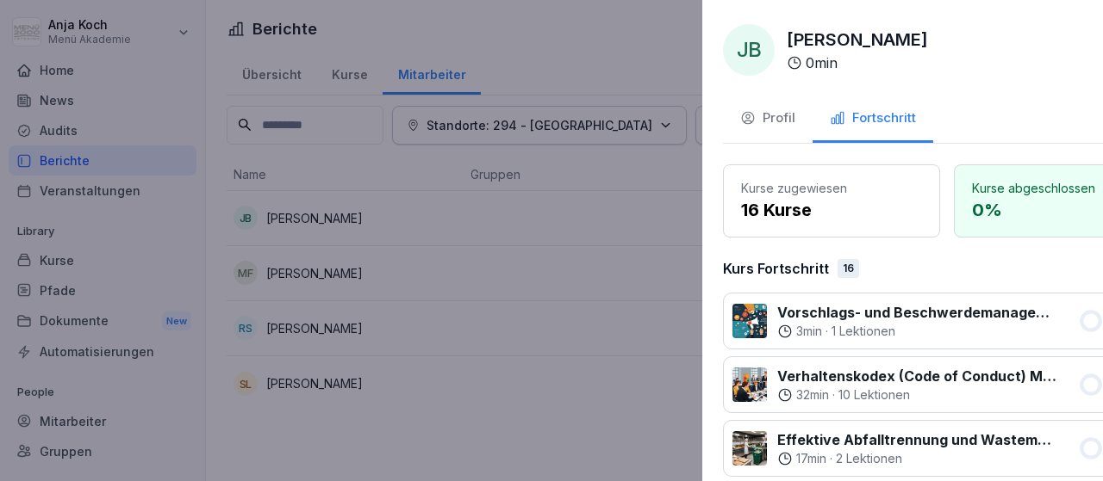
click at [328, 259] on div at bounding box center [551, 240] width 1103 height 481
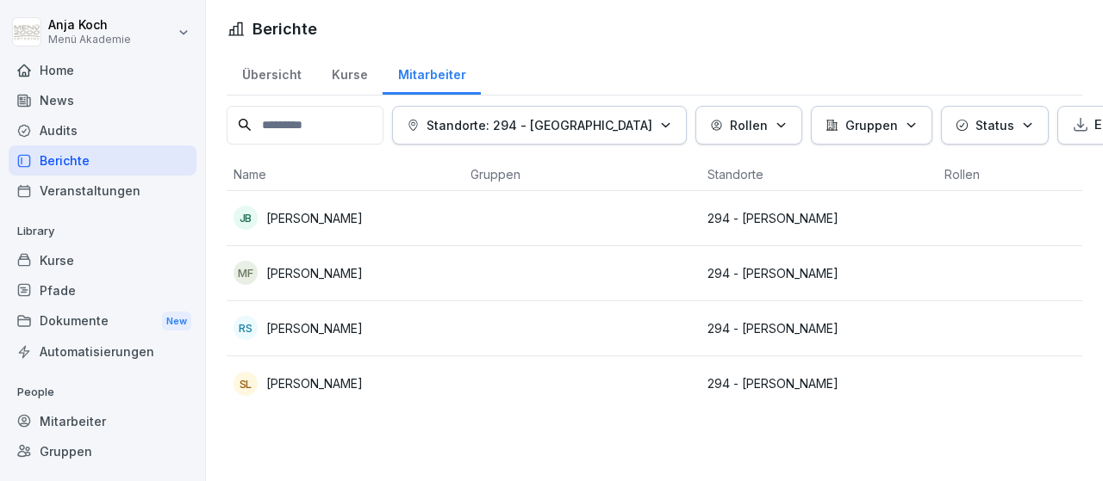
click at [335, 273] on p "[PERSON_NAME]" at bounding box center [314, 273] width 96 height 18
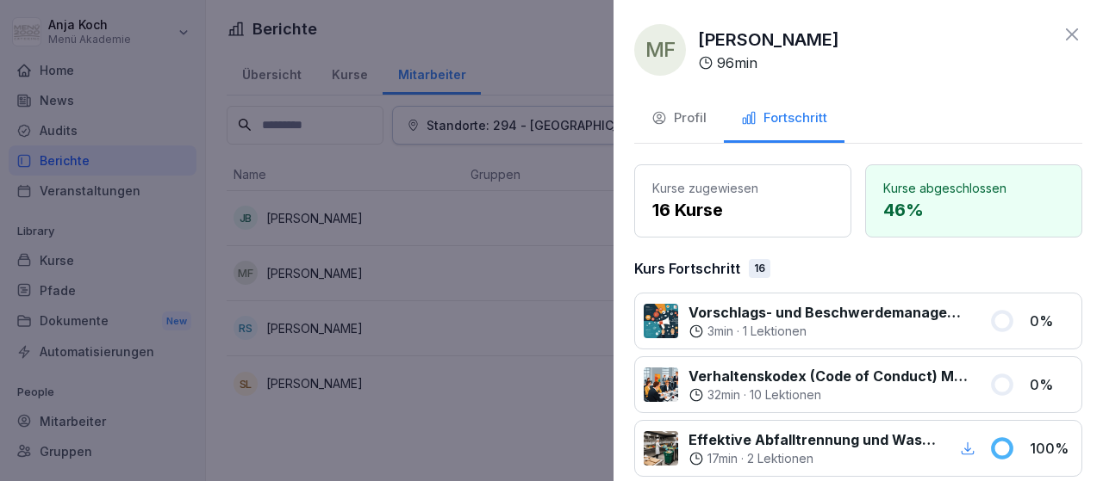
click at [345, 325] on div at bounding box center [551, 240] width 1103 height 481
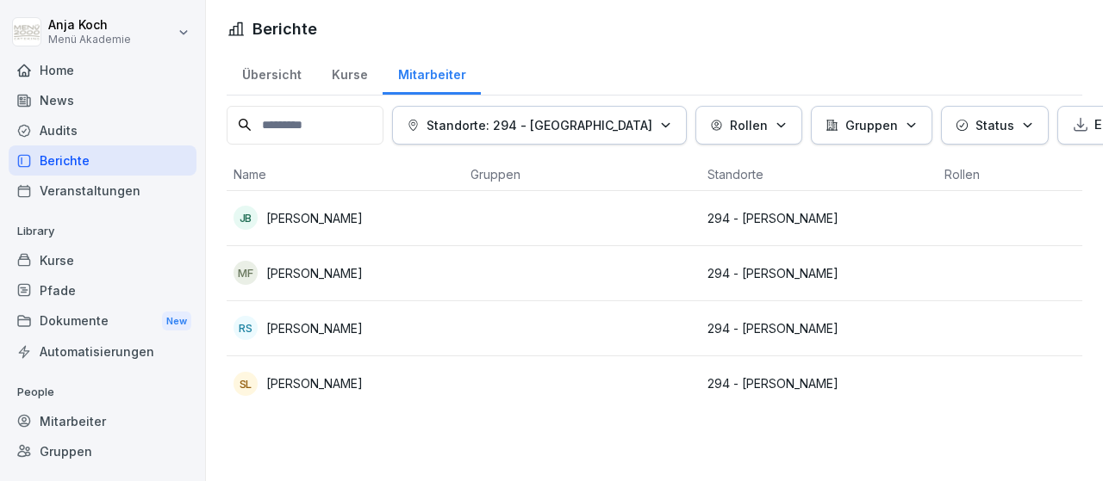
click at [345, 324] on p "[PERSON_NAME]" at bounding box center [314, 329] width 96 height 18
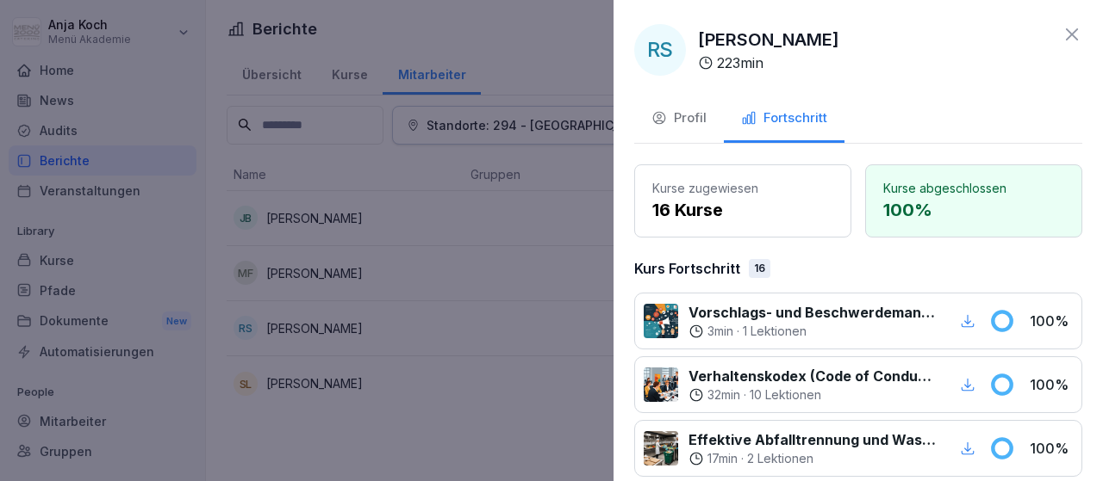
click at [286, 379] on div at bounding box center [551, 240] width 1103 height 481
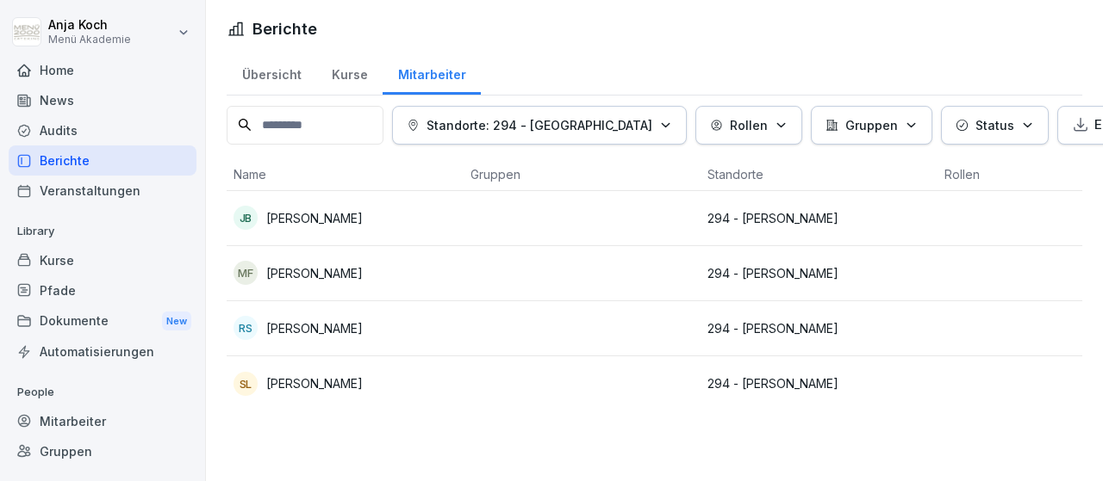
click at [335, 384] on p "[PERSON_NAME]" at bounding box center [314, 384] width 96 height 18
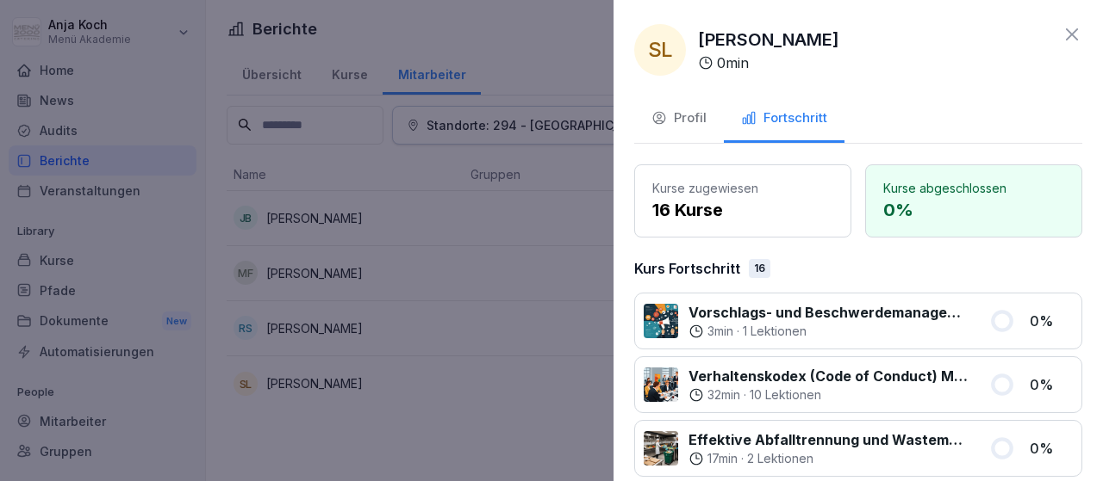
click at [190, 92] on div at bounding box center [551, 240] width 1103 height 481
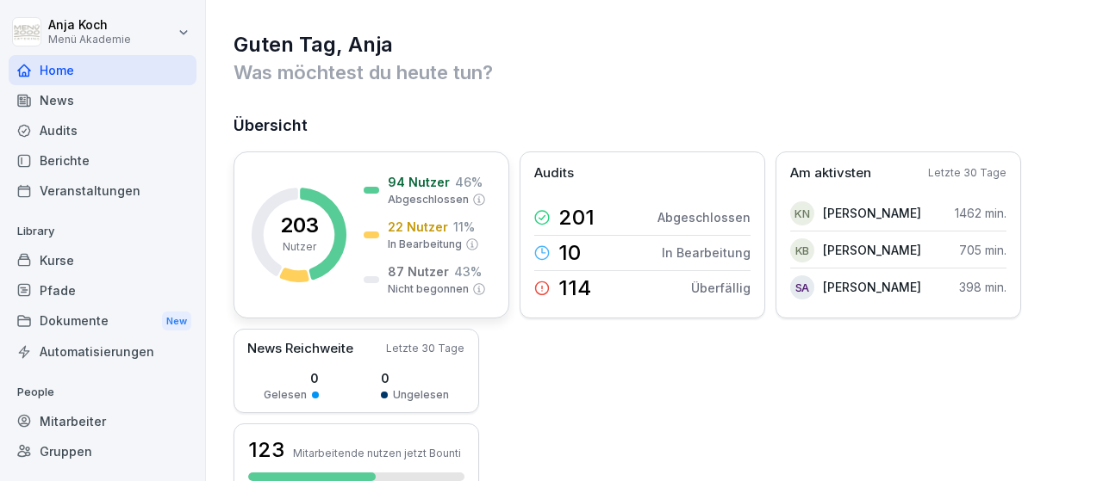
click at [342, 247] on icon at bounding box center [323, 234] width 47 height 92
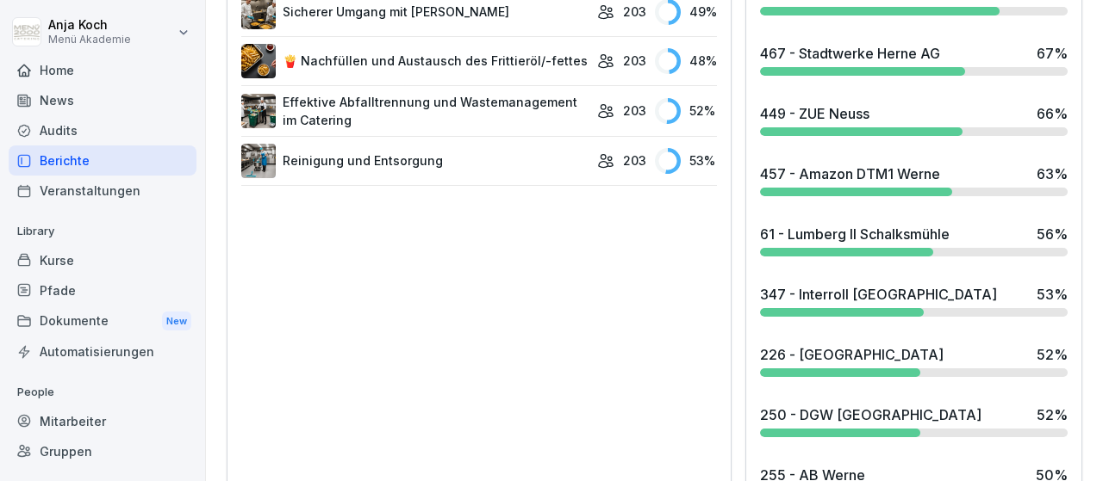
scroll to position [1299, 0]
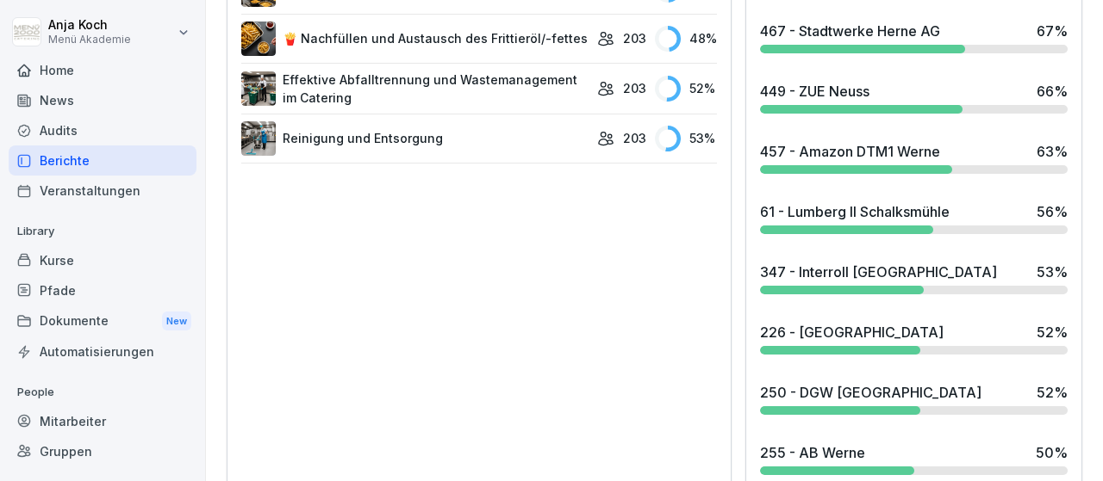
click at [792, 438] on div "255 - AB Werne 50 %" at bounding box center [913, 459] width 321 height 47
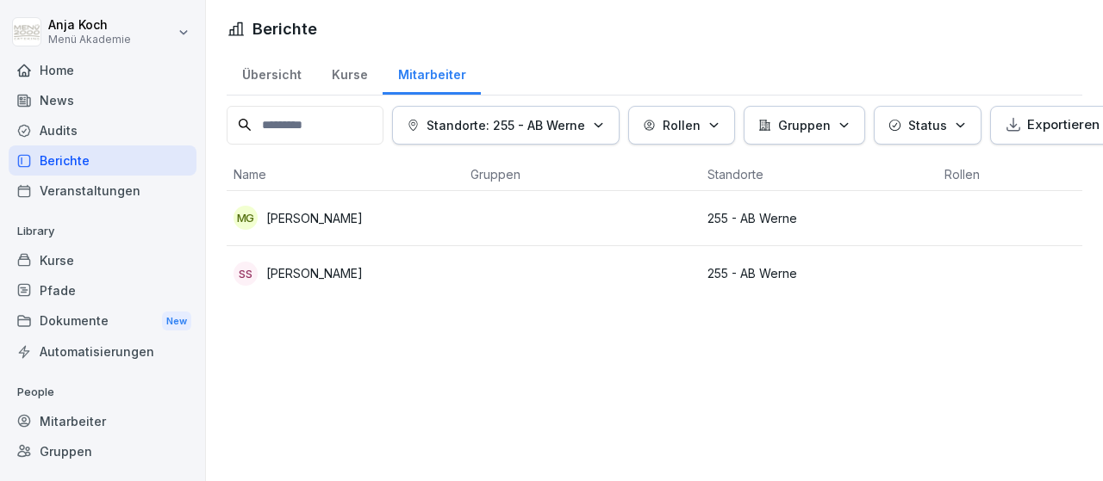
click at [310, 220] on p "[PERSON_NAME]" at bounding box center [314, 218] width 96 height 18
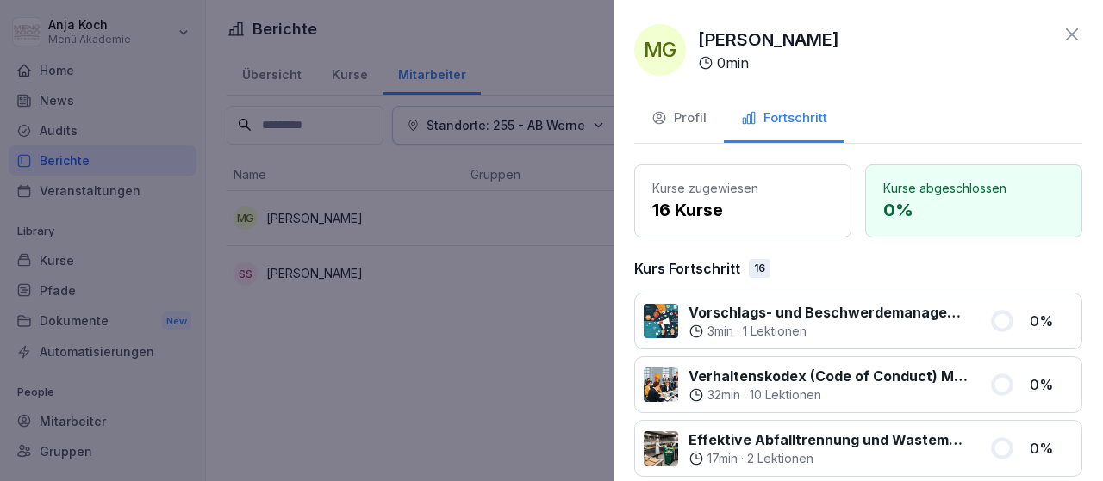
click at [313, 272] on div at bounding box center [551, 240] width 1103 height 481
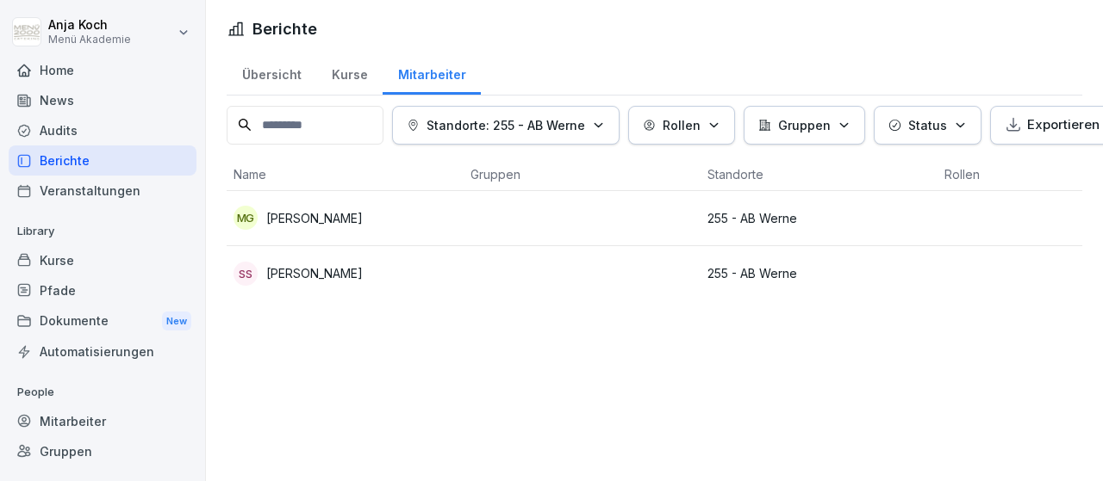
click at [313, 272] on p "[PERSON_NAME]" at bounding box center [314, 273] width 96 height 18
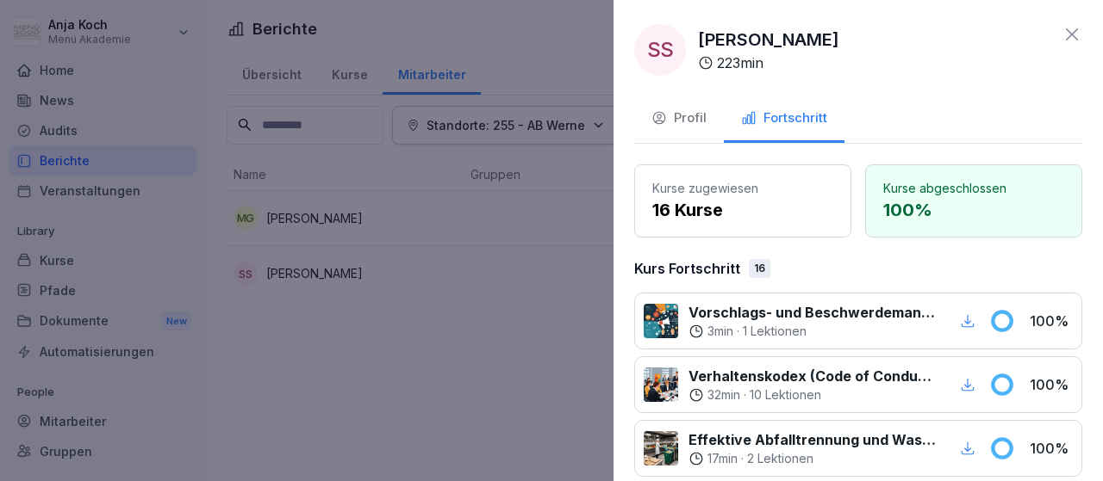
click at [1067, 29] on icon at bounding box center [1071, 34] width 12 height 12
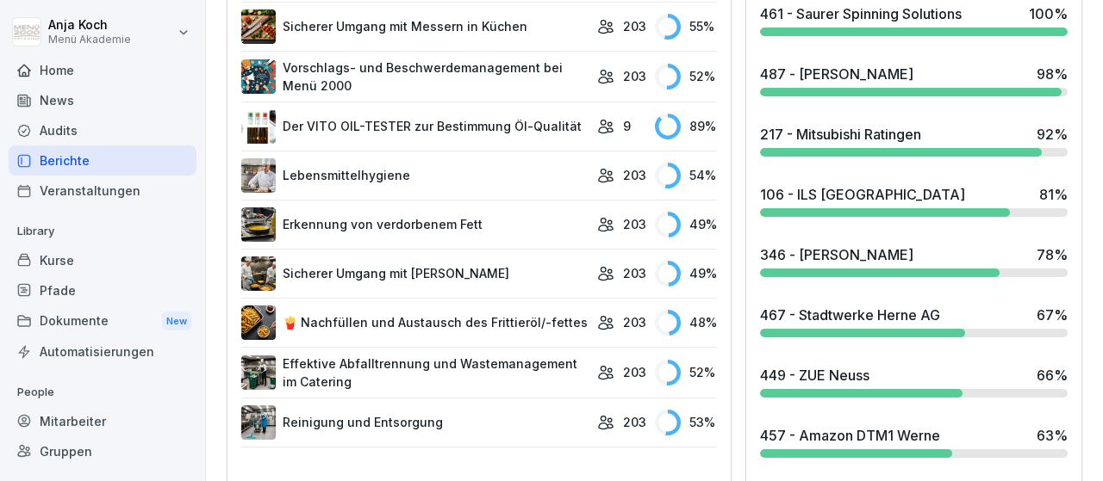
scroll to position [1099, 0]
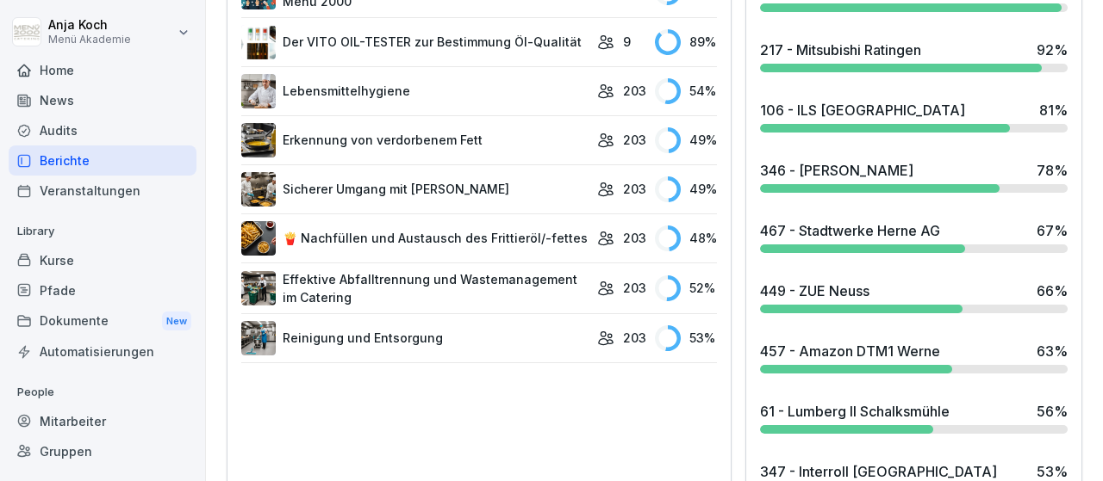
click at [811, 221] on div "467 - Stadtwerke Herne AG" at bounding box center [850, 231] width 180 height 21
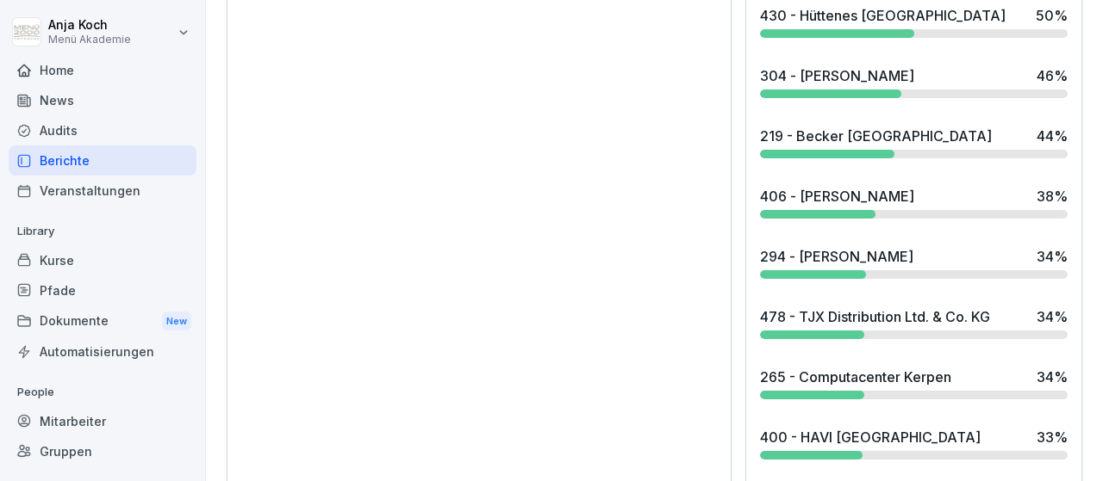
scroll to position [1798, 0]
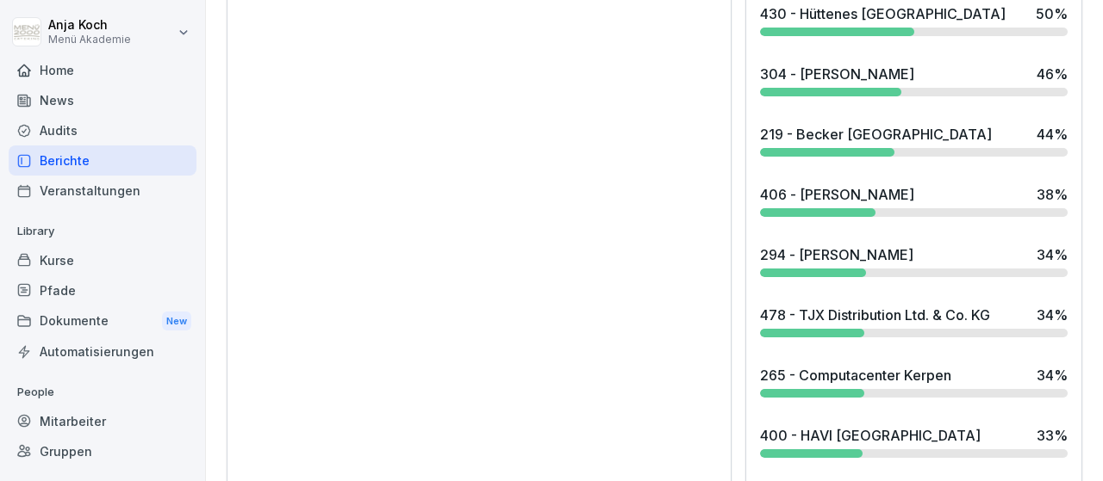
click at [816, 365] on div "265 - Computacenter Kerpen" at bounding box center [855, 375] width 191 height 21
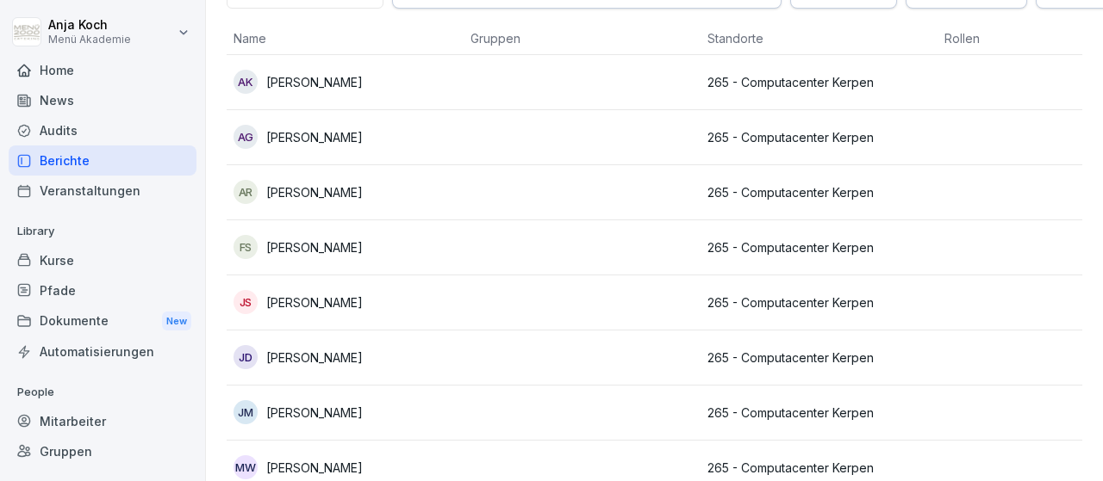
scroll to position [272, 0]
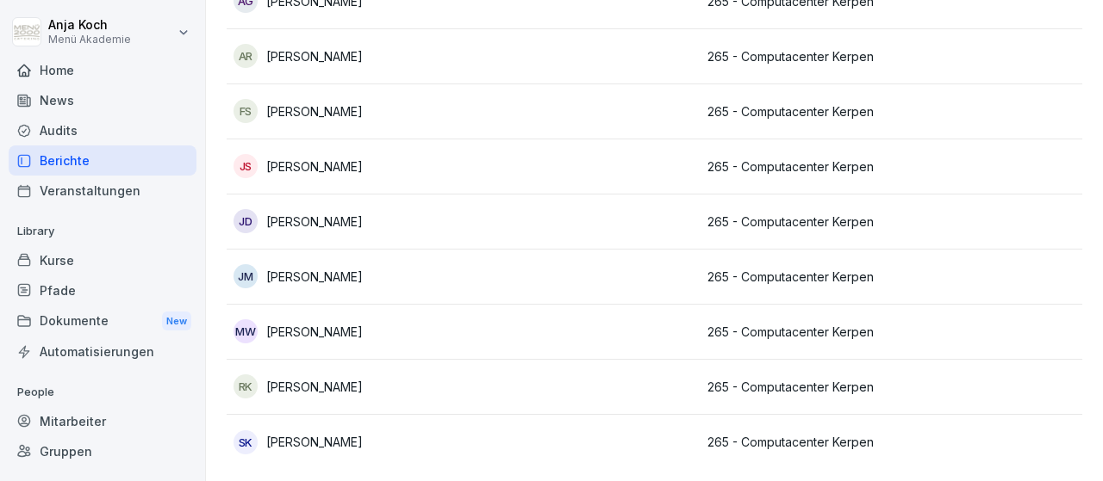
click at [314, 213] on p "[PERSON_NAME]" at bounding box center [314, 222] width 96 height 18
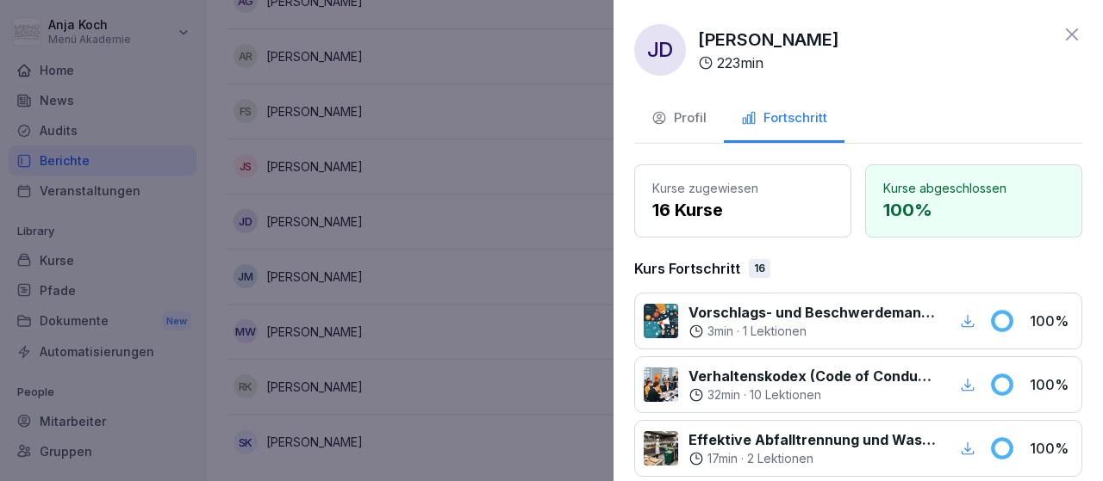
click at [299, 218] on div at bounding box center [551, 240] width 1103 height 481
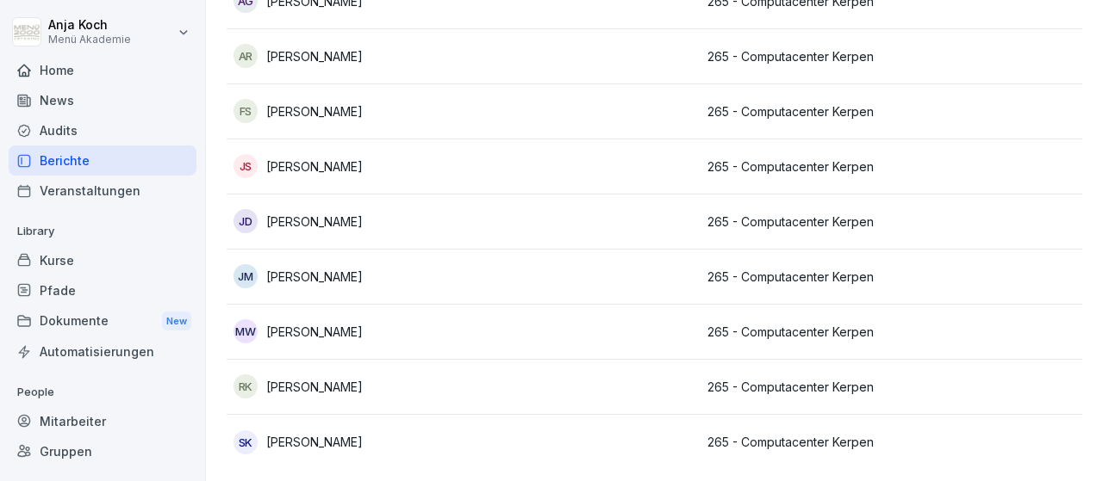
click at [314, 165] on p "[PERSON_NAME]" at bounding box center [314, 167] width 96 height 18
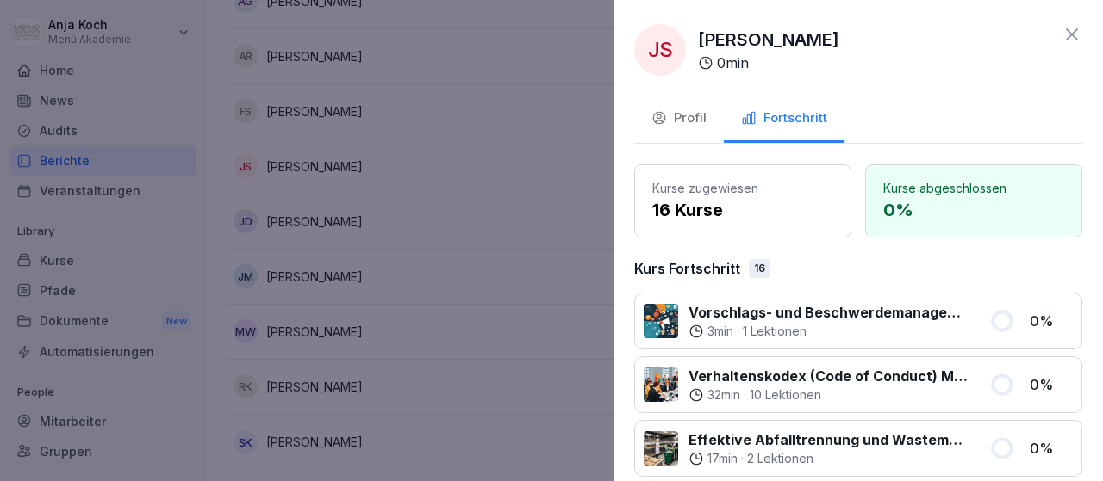
click at [325, 104] on div at bounding box center [551, 240] width 1103 height 481
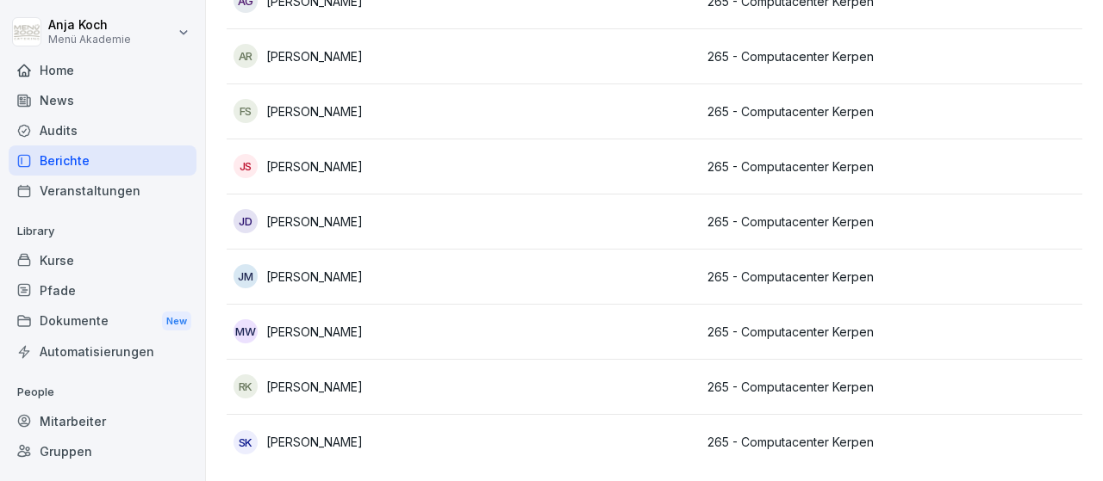
click at [325, 104] on p "[PERSON_NAME]" at bounding box center [314, 111] width 96 height 18
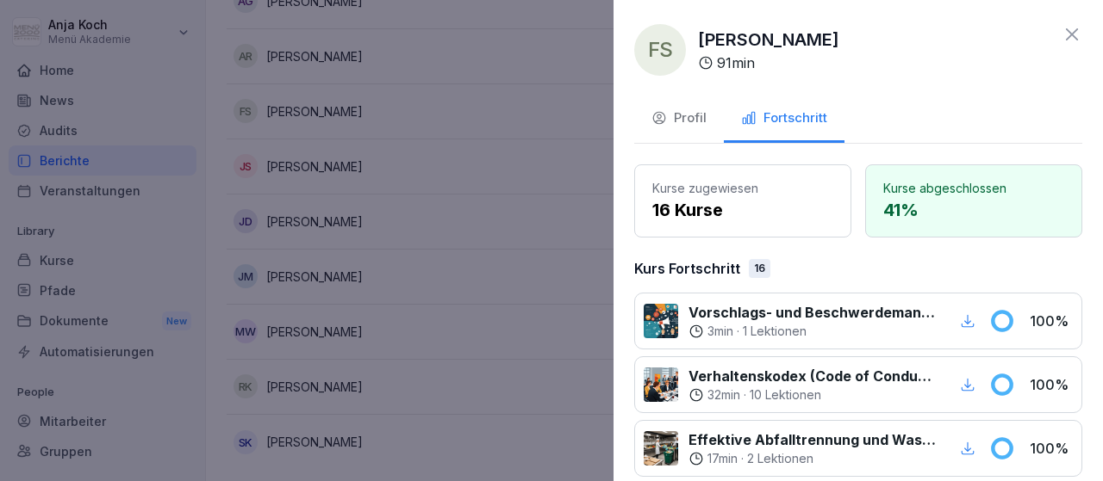
click at [1064, 34] on icon at bounding box center [1071, 34] width 21 height 21
